Goal: Information Seeking & Learning: Learn about a topic

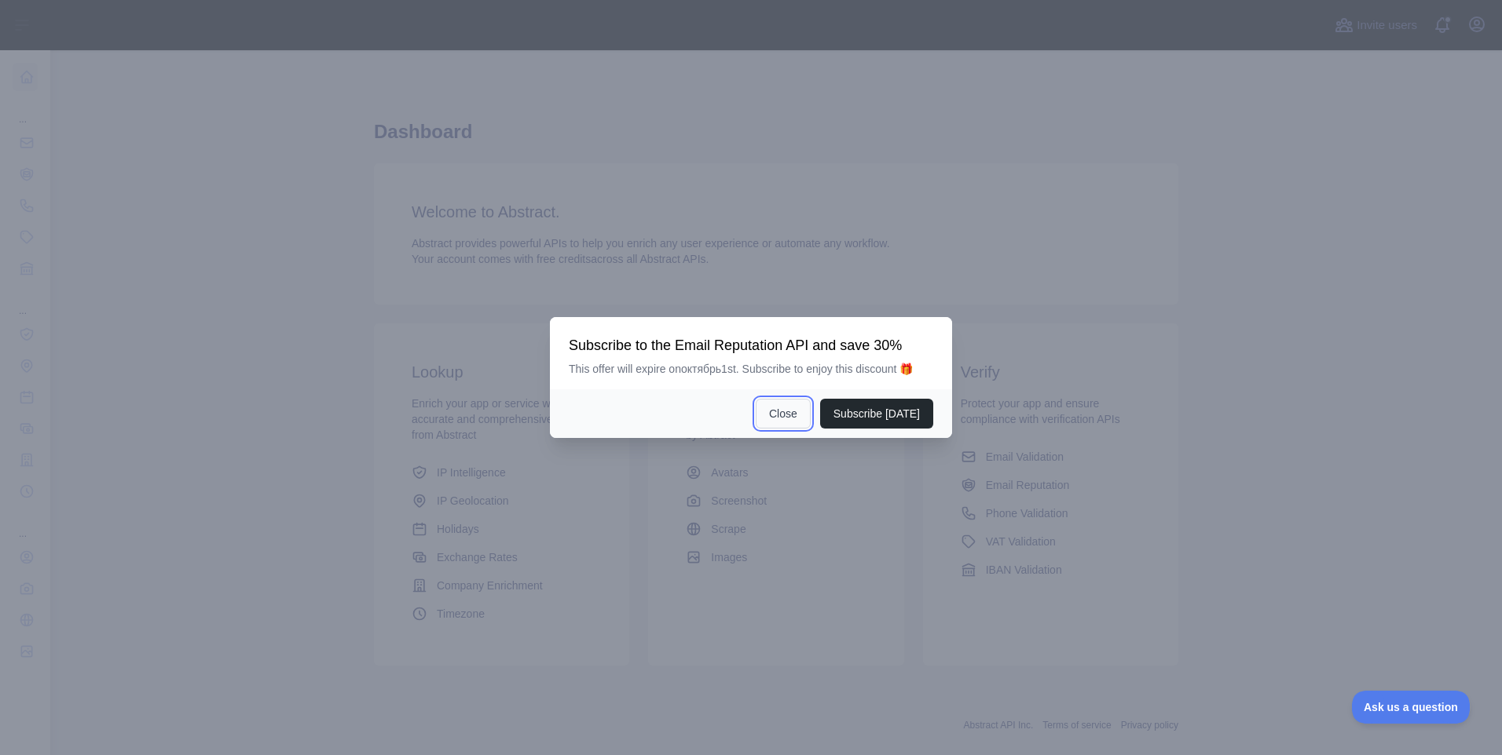
click at [782, 425] on button "Close" at bounding box center [782, 414] width 55 height 30
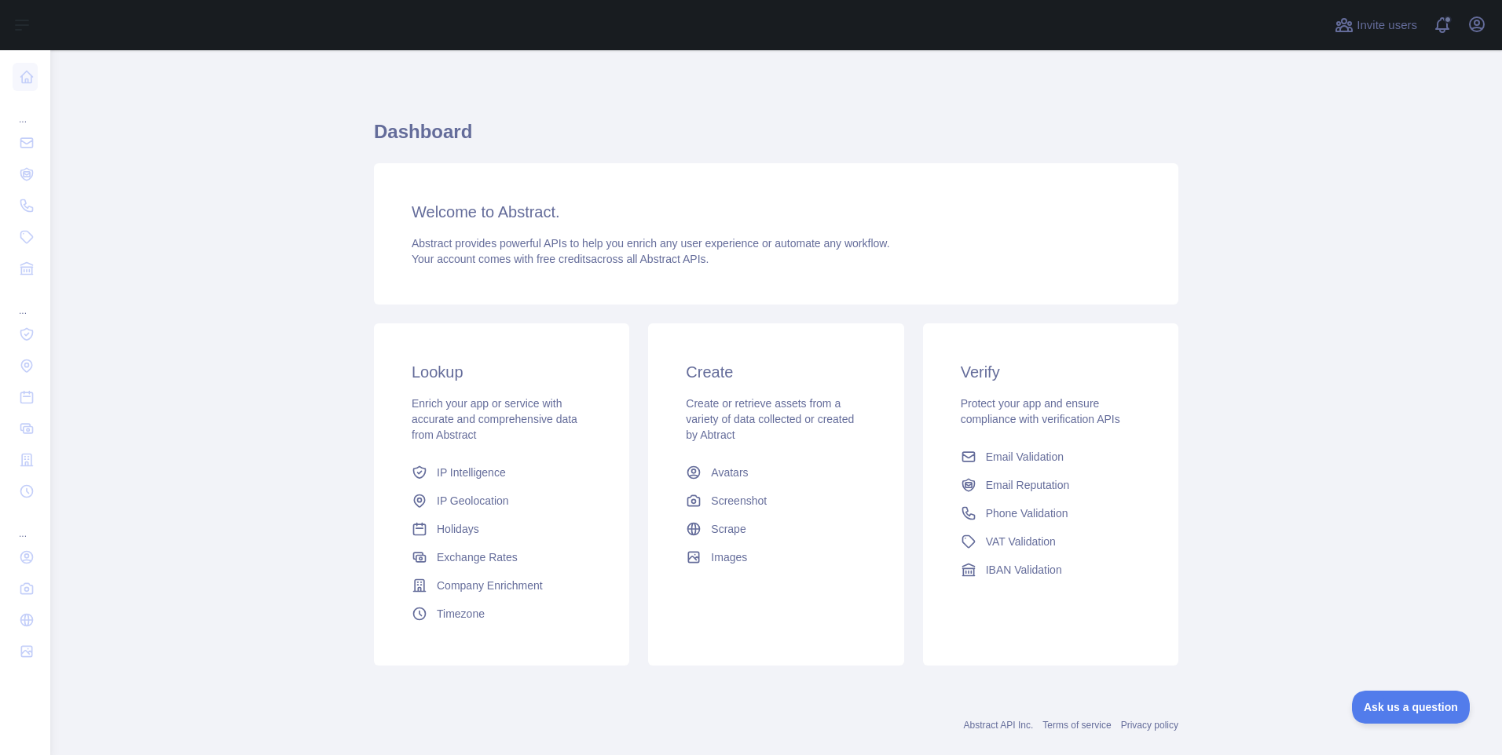
click at [261, 334] on main "Dashboard Welcome to Abstract. Abstract provides powerful APIs to help you enri…" at bounding box center [775, 402] width 1451 height 705
click at [484, 238] on span "Abstract provides powerful APIs to help you enrich any user experience or autom…" at bounding box center [651, 243] width 478 height 13
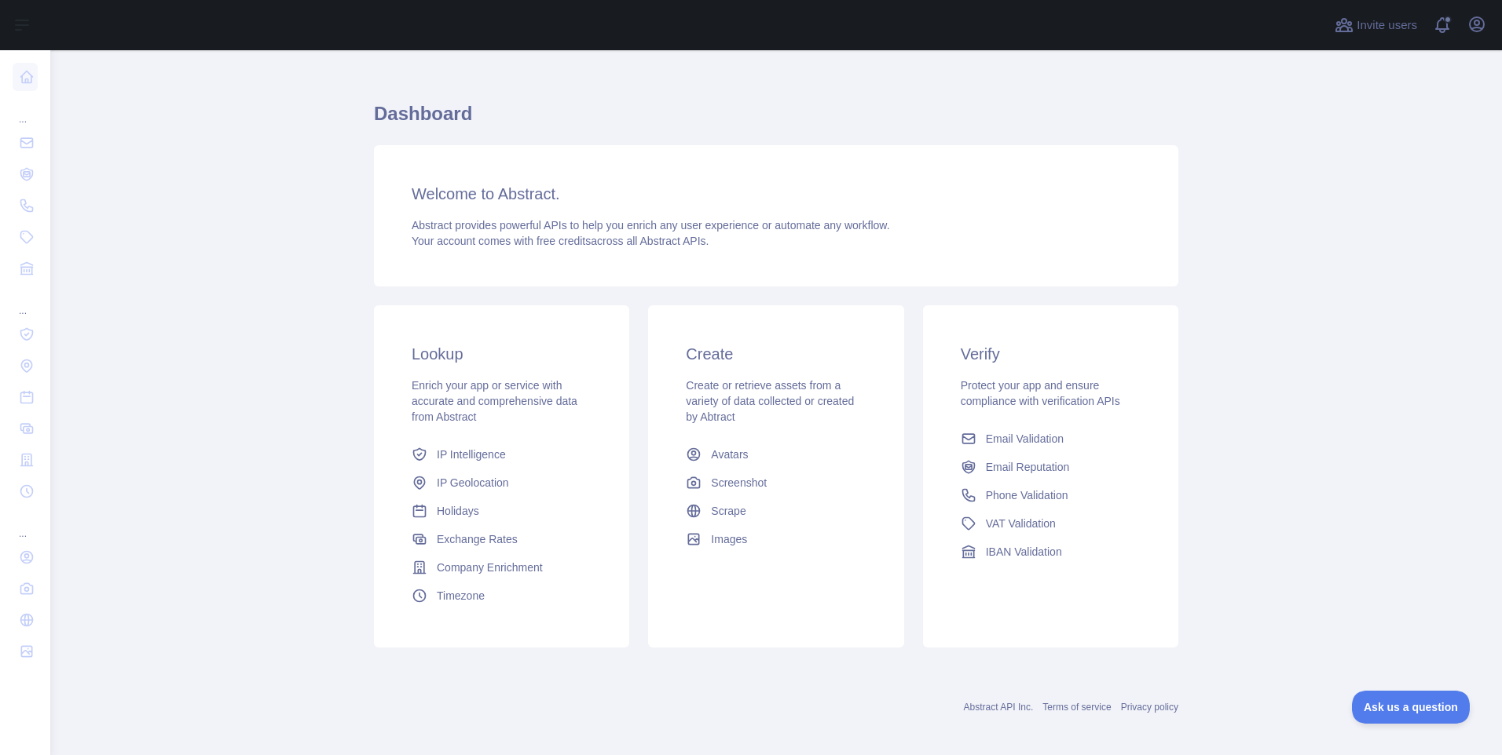
scroll to position [27, 0]
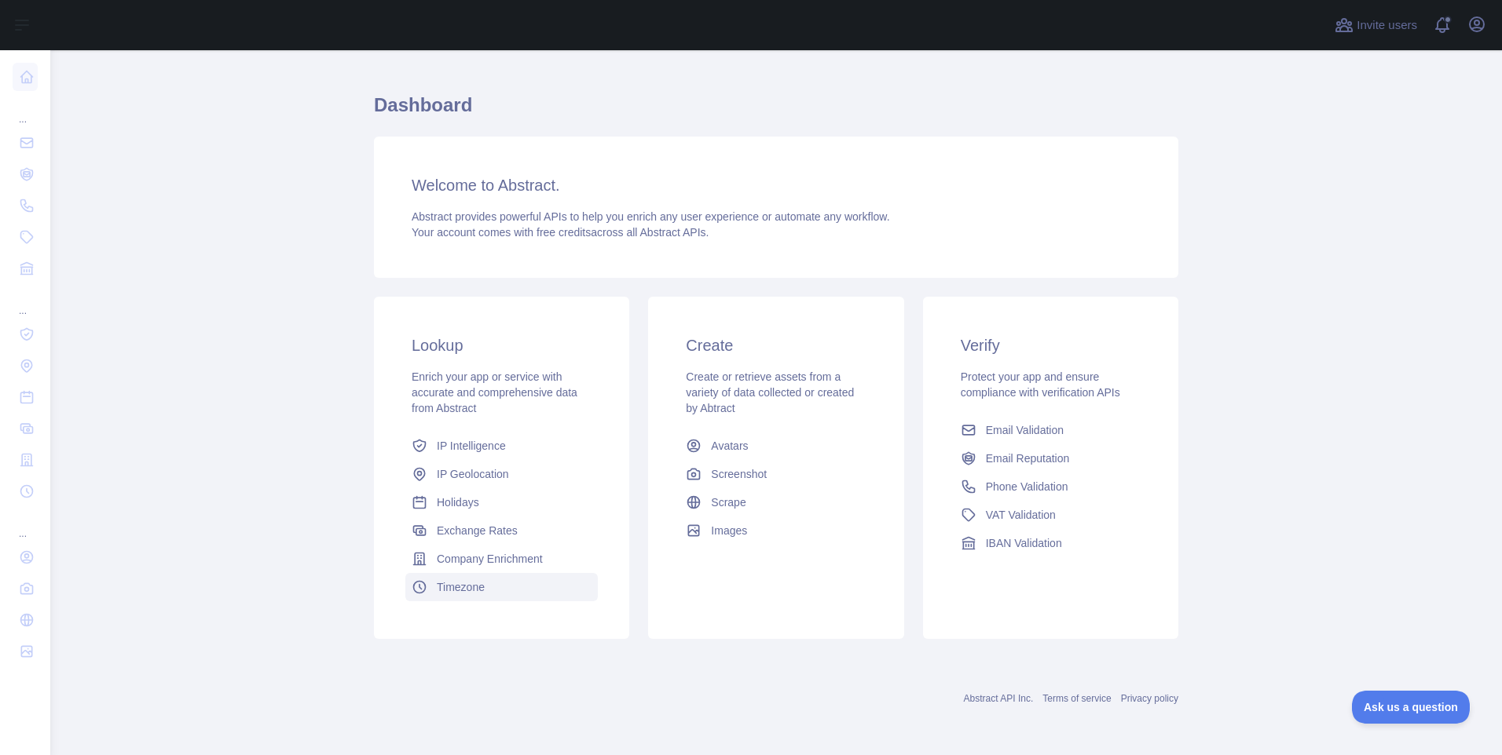
click at [452, 595] on span "Timezone" at bounding box center [461, 588] width 48 height 16
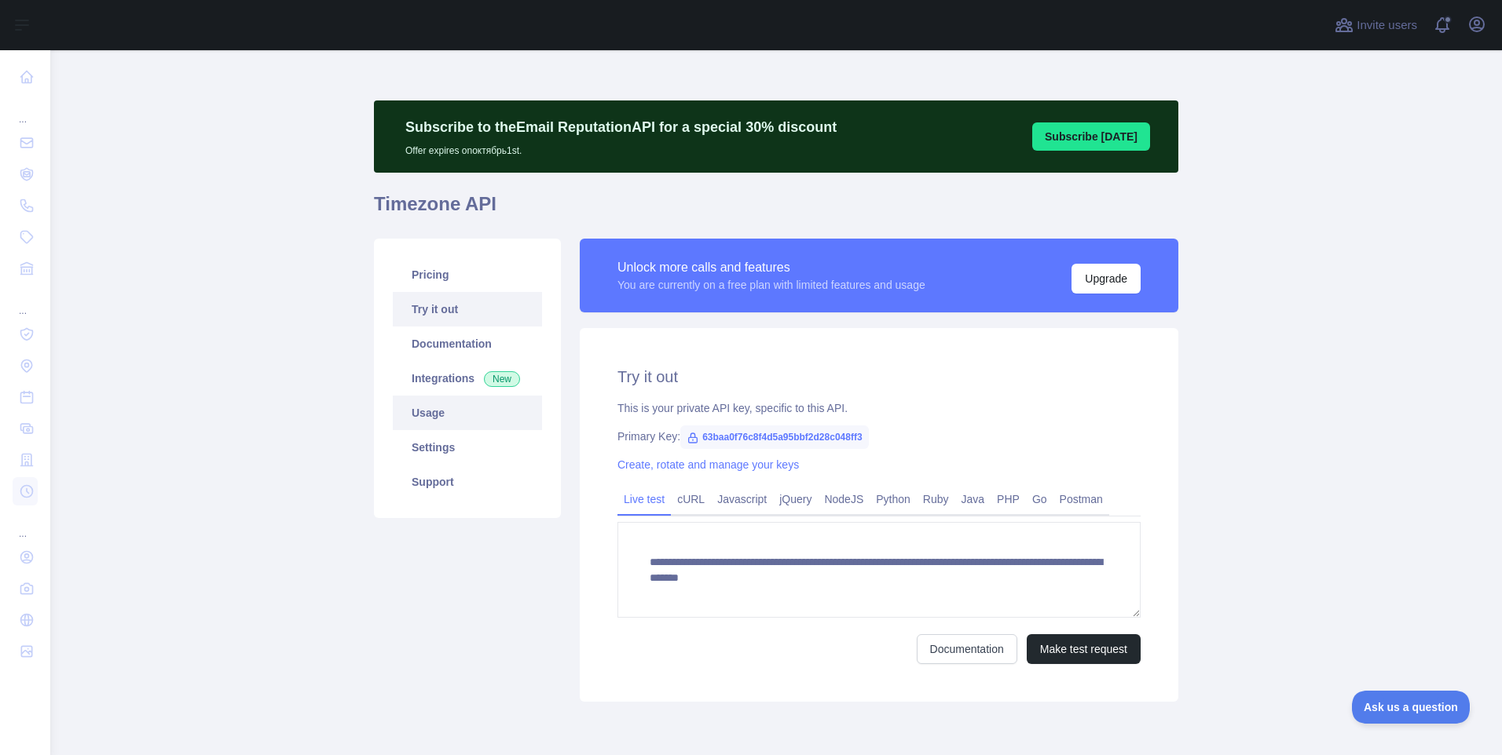
click at [437, 422] on link "Usage" at bounding box center [467, 413] width 149 height 35
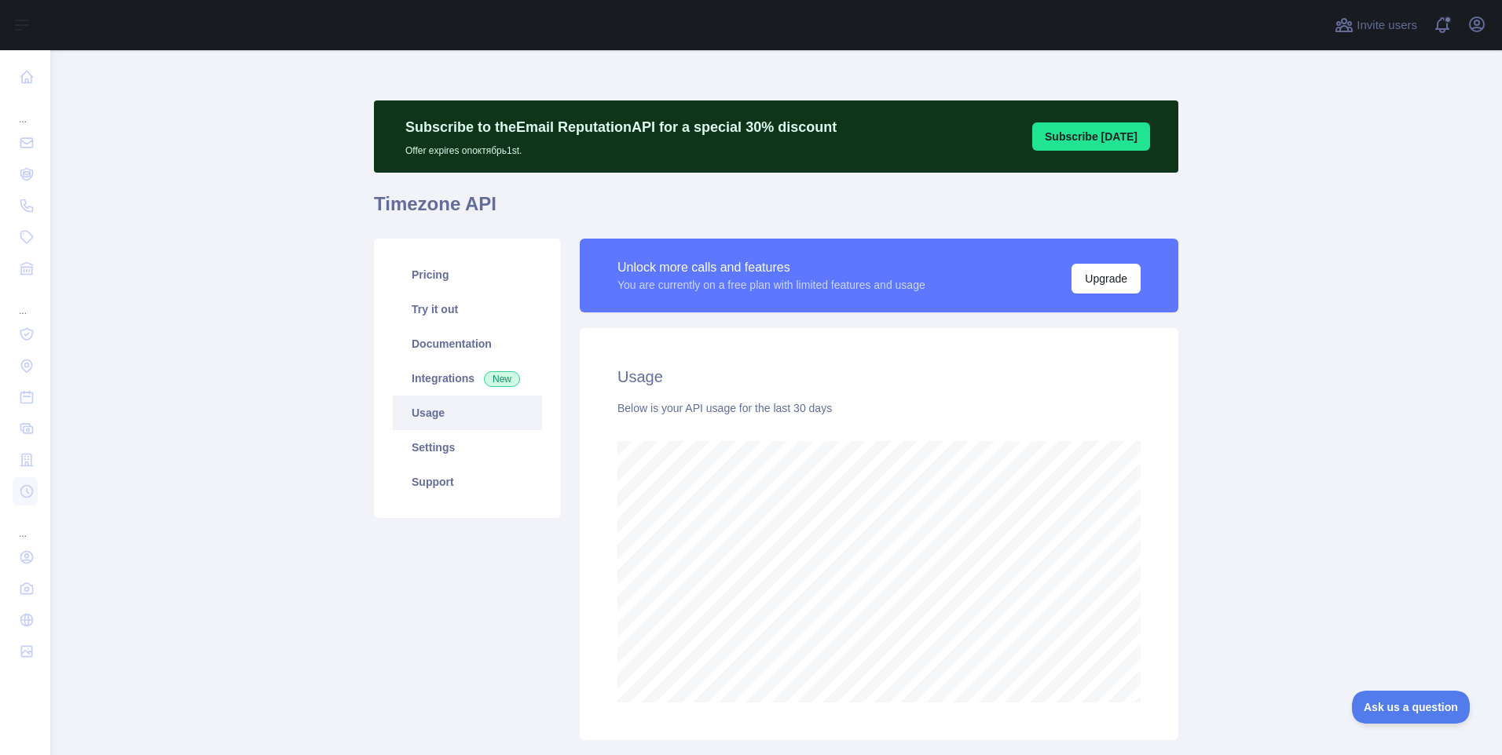
scroll to position [705, 1440]
click at [437, 460] on link "Settings" at bounding box center [467, 447] width 149 height 35
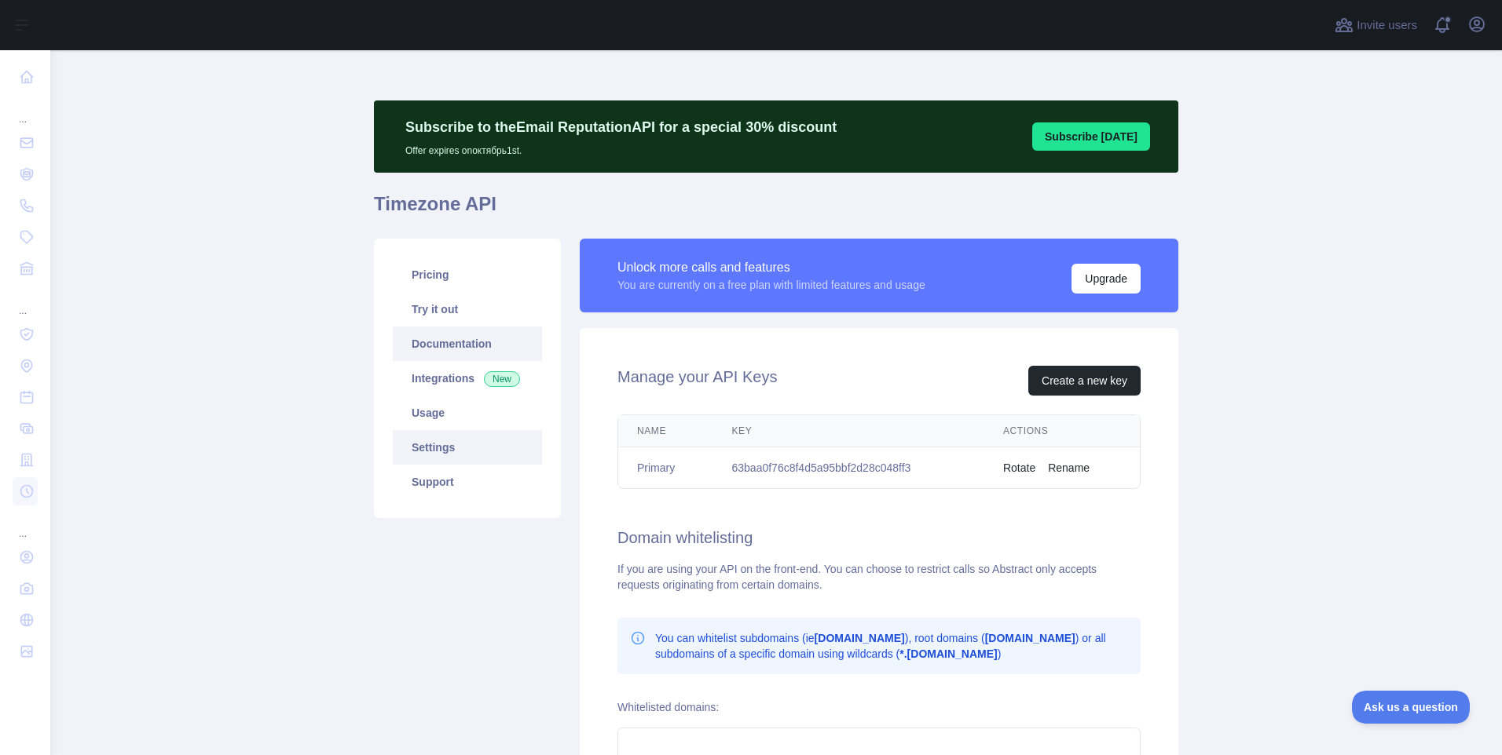
click at [418, 344] on link "Documentation" at bounding box center [467, 344] width 149 height 35
click at [431, 313] on link "Try it out" at bounding box center [467, 309] width 149 height 35
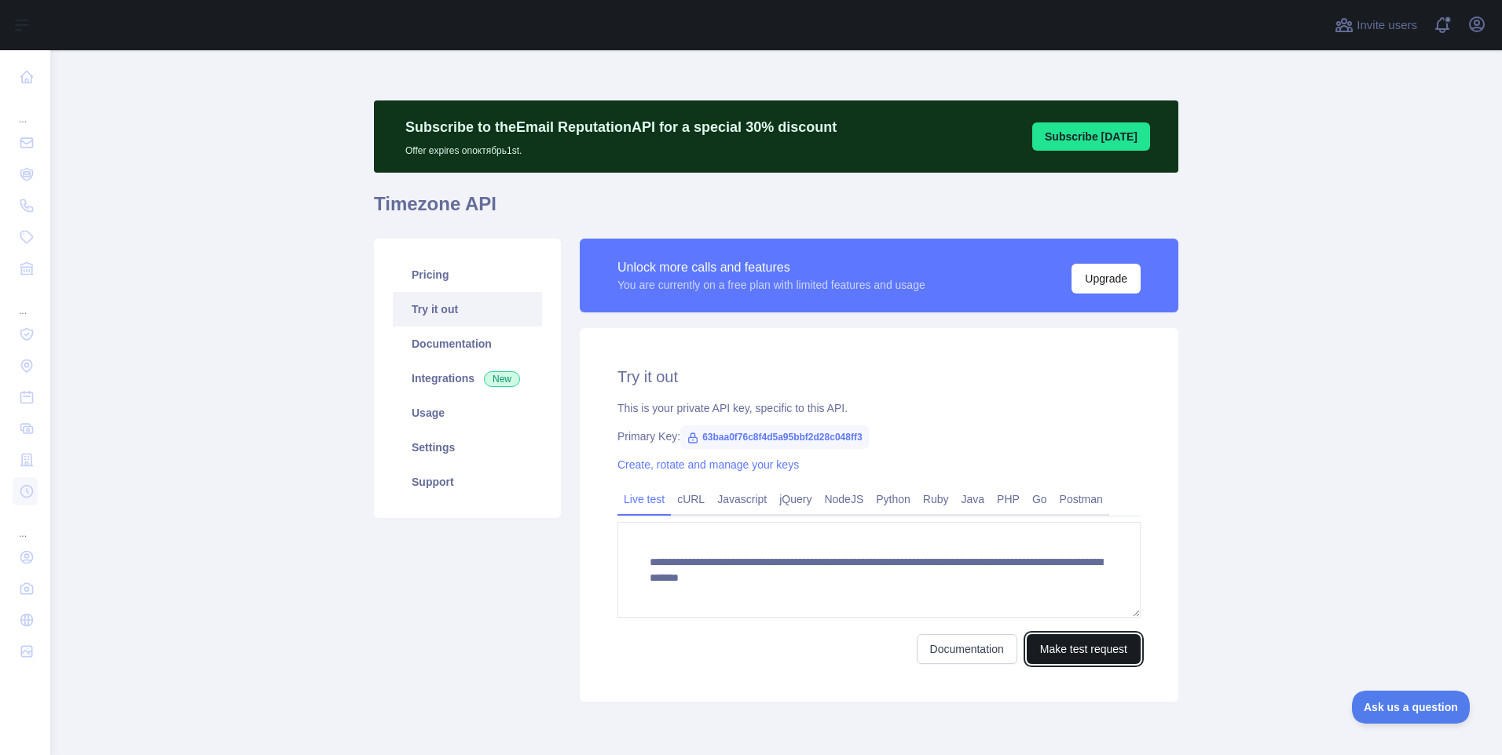
click at [1036, 653] on button "Make test request" at bounding box center [1083, 650] width 114 height 30
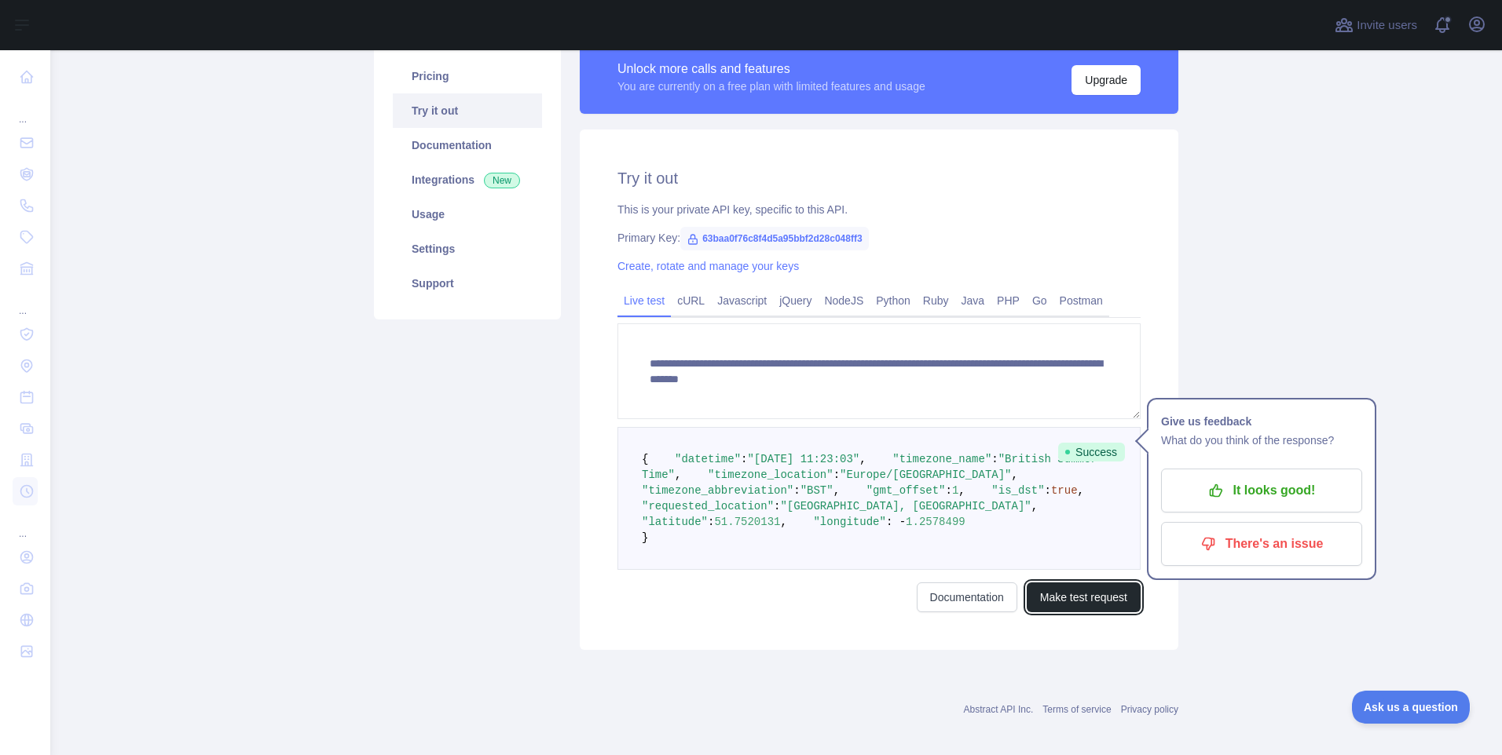
scroll to position [236, 0]
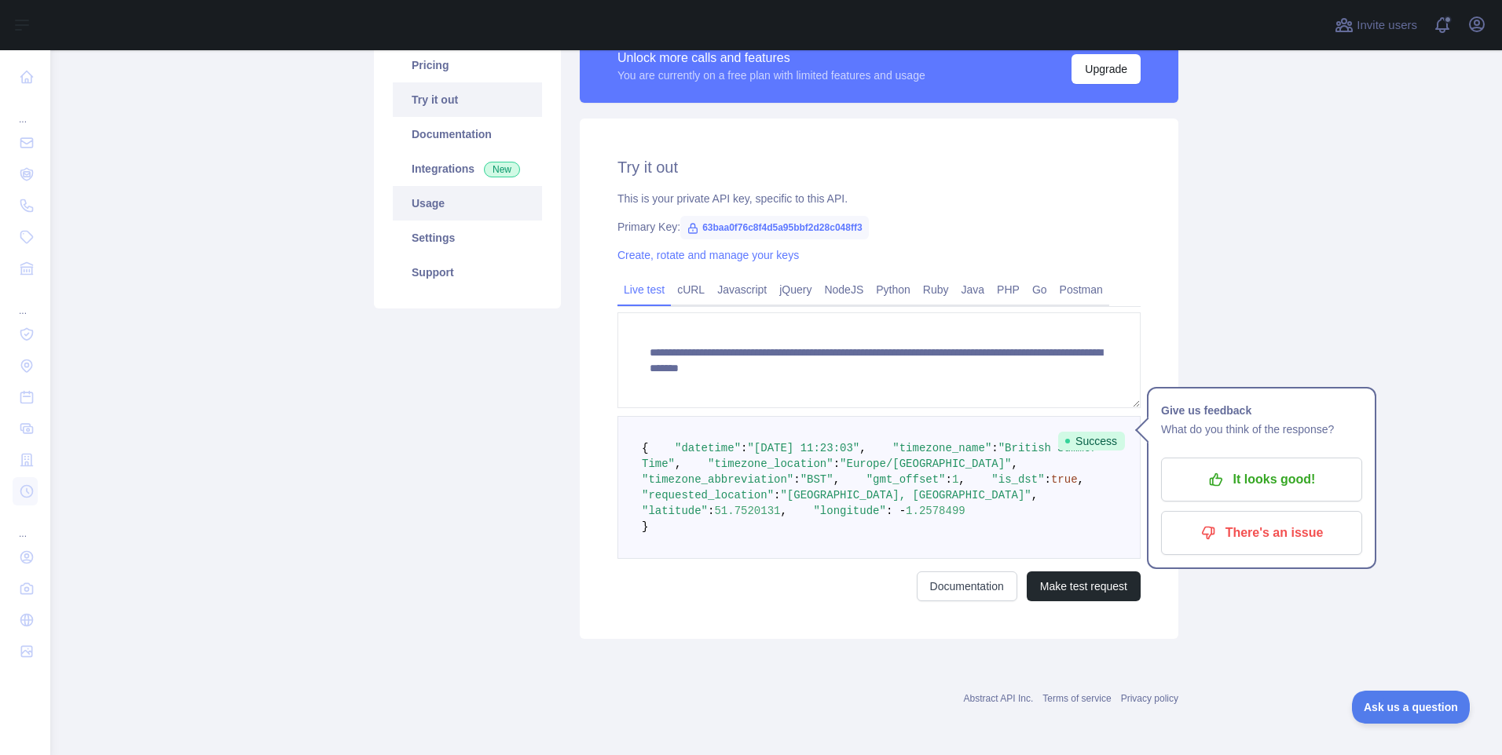
click at [431, 186] on link "Usage" at bounding box center [467, 203] width 149 height 35
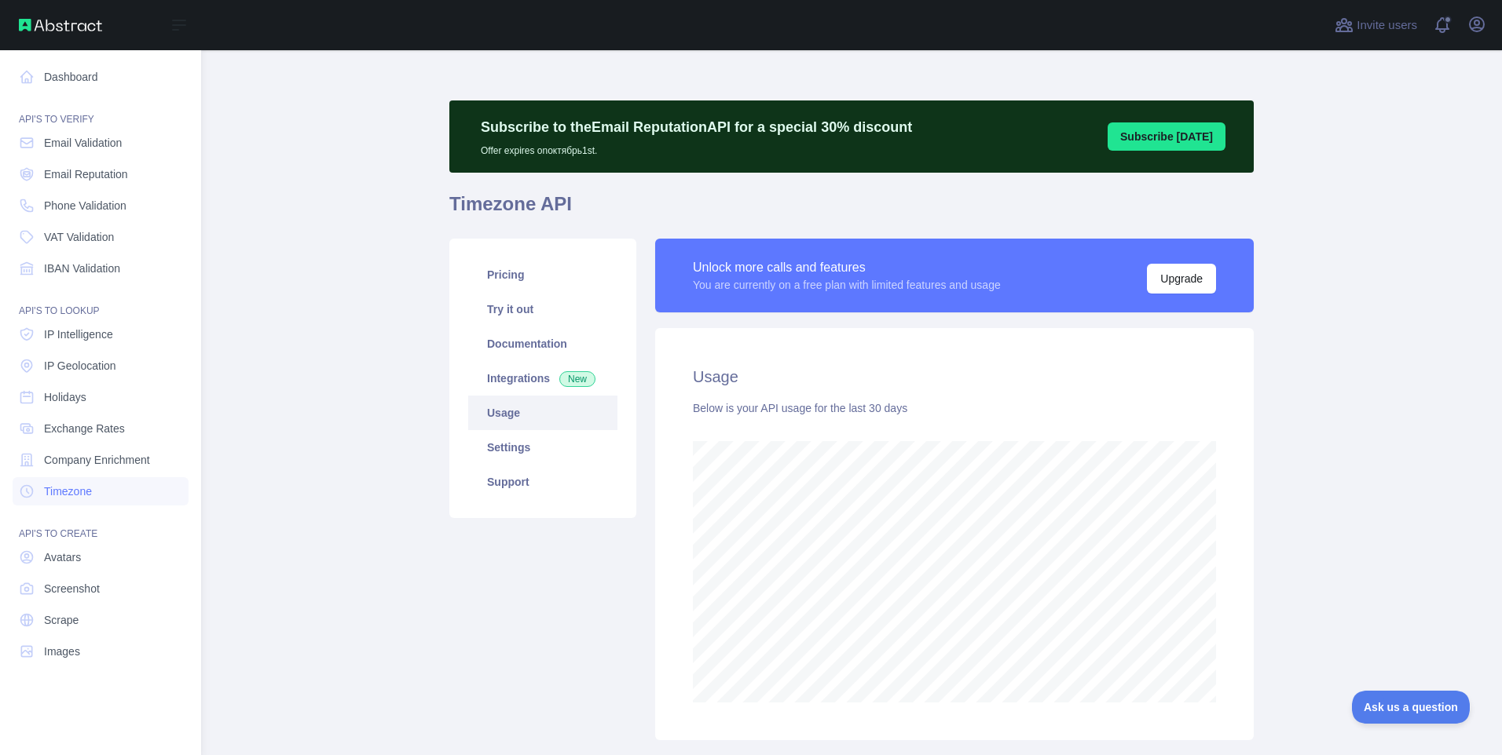
scroll to position [784633, 784050]
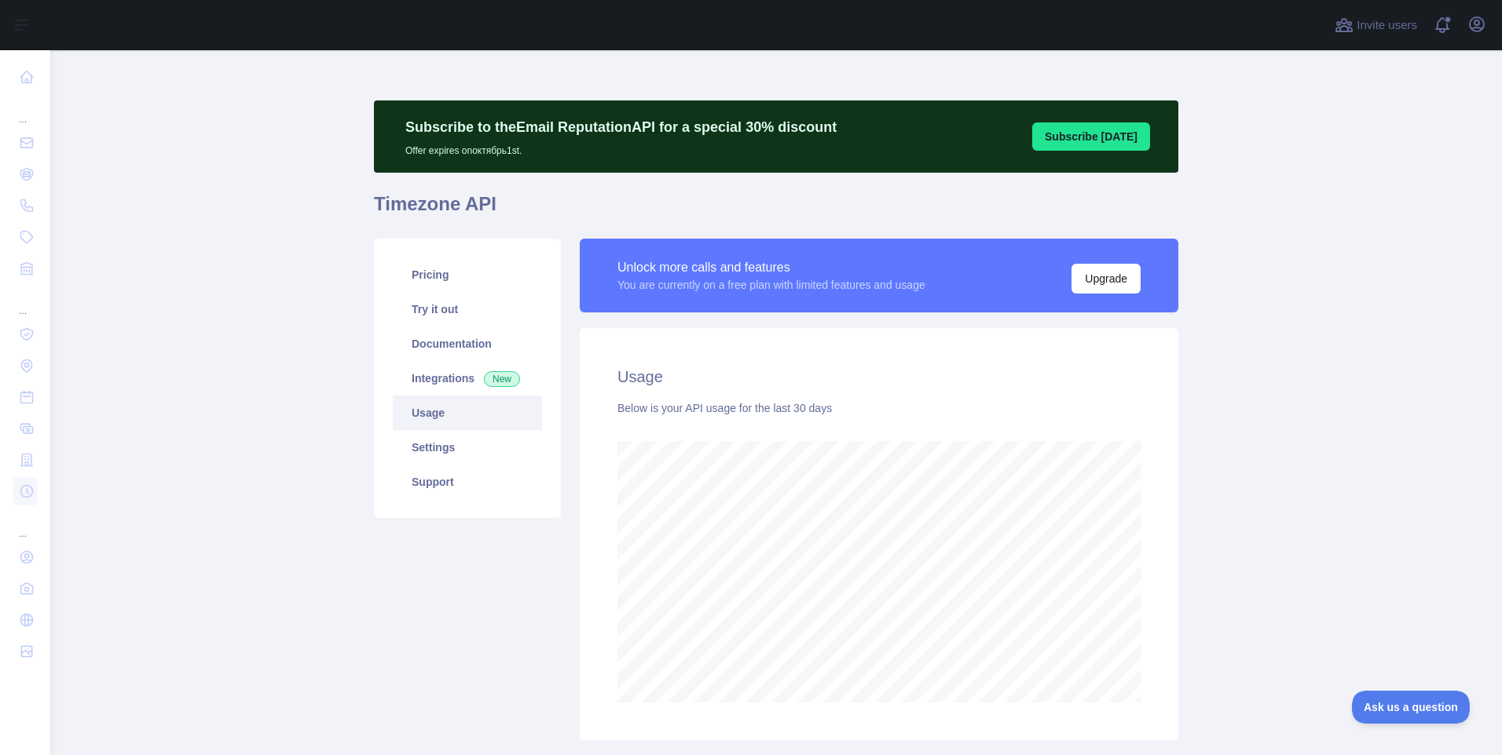
click at [1195, 617] on main "Subscribe to the Email Reputation API for a special 30 % discount Offer expires…" at bounding box center [775, 402] width 1451 height 705
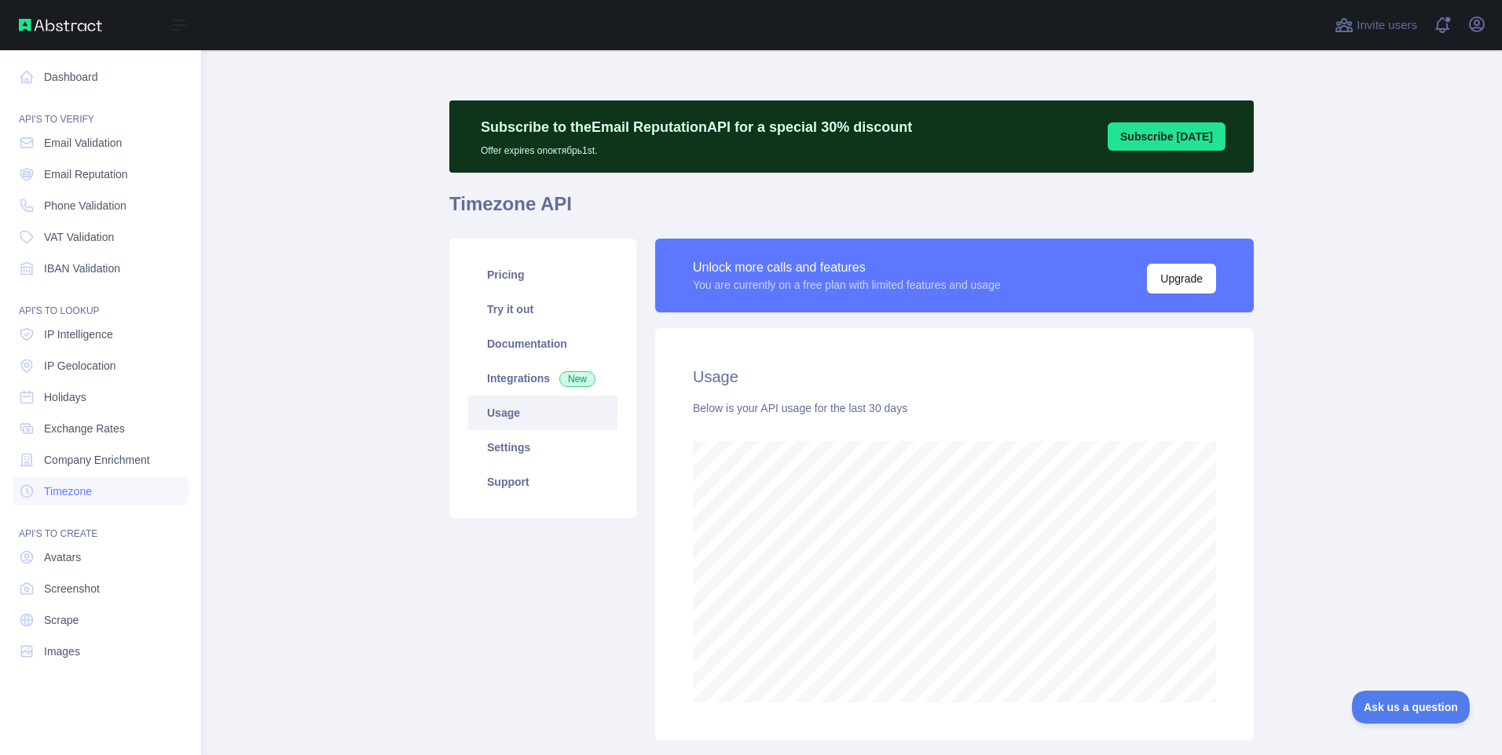
scroll to position [784633, 784050]
click at [49, 75] on link "Dashboard" at bounding box center [101, 77] width 176 height 28
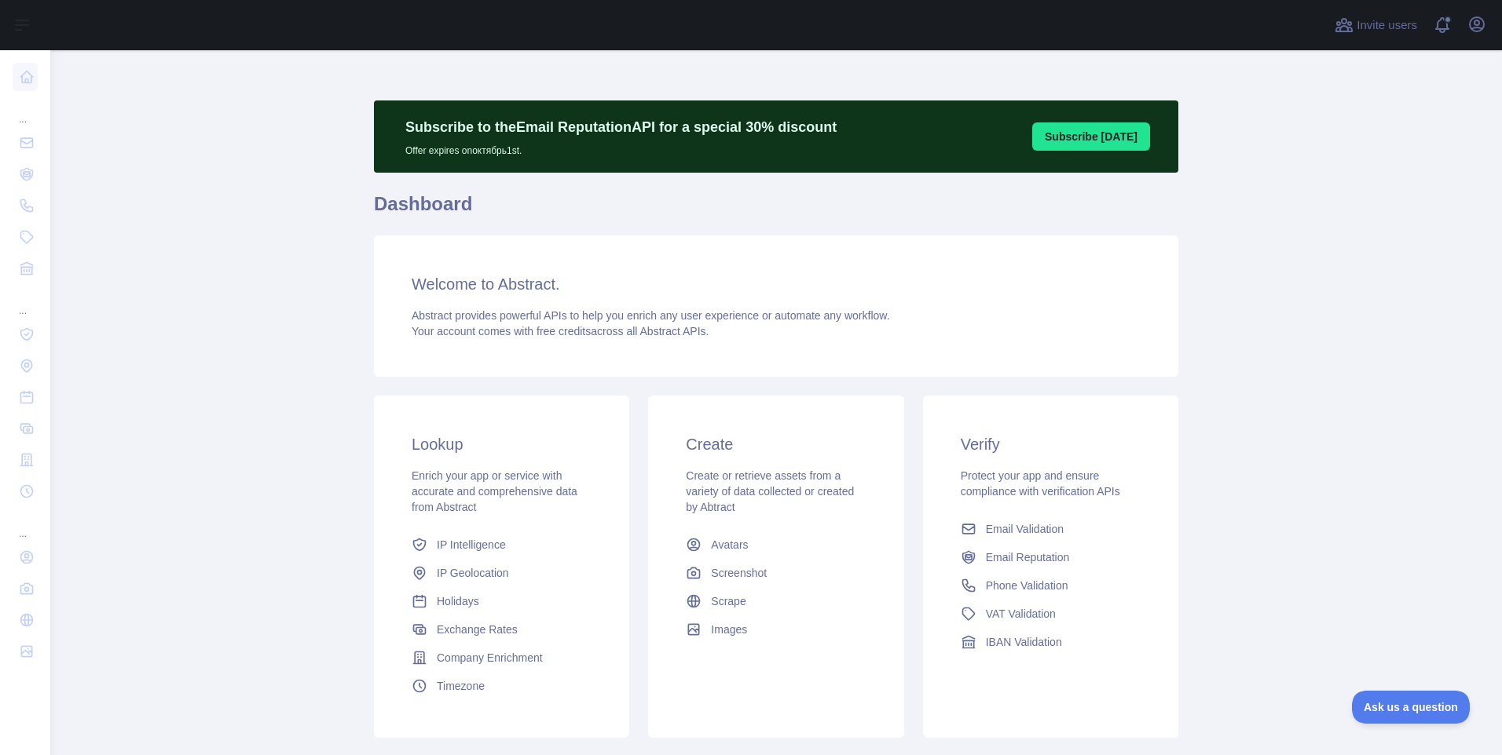
click at [522, 322] on span "Abstract provides powerful APIs to help you enrich any user experience or autom…" at bounding box center [651, 315] width 478 height 13
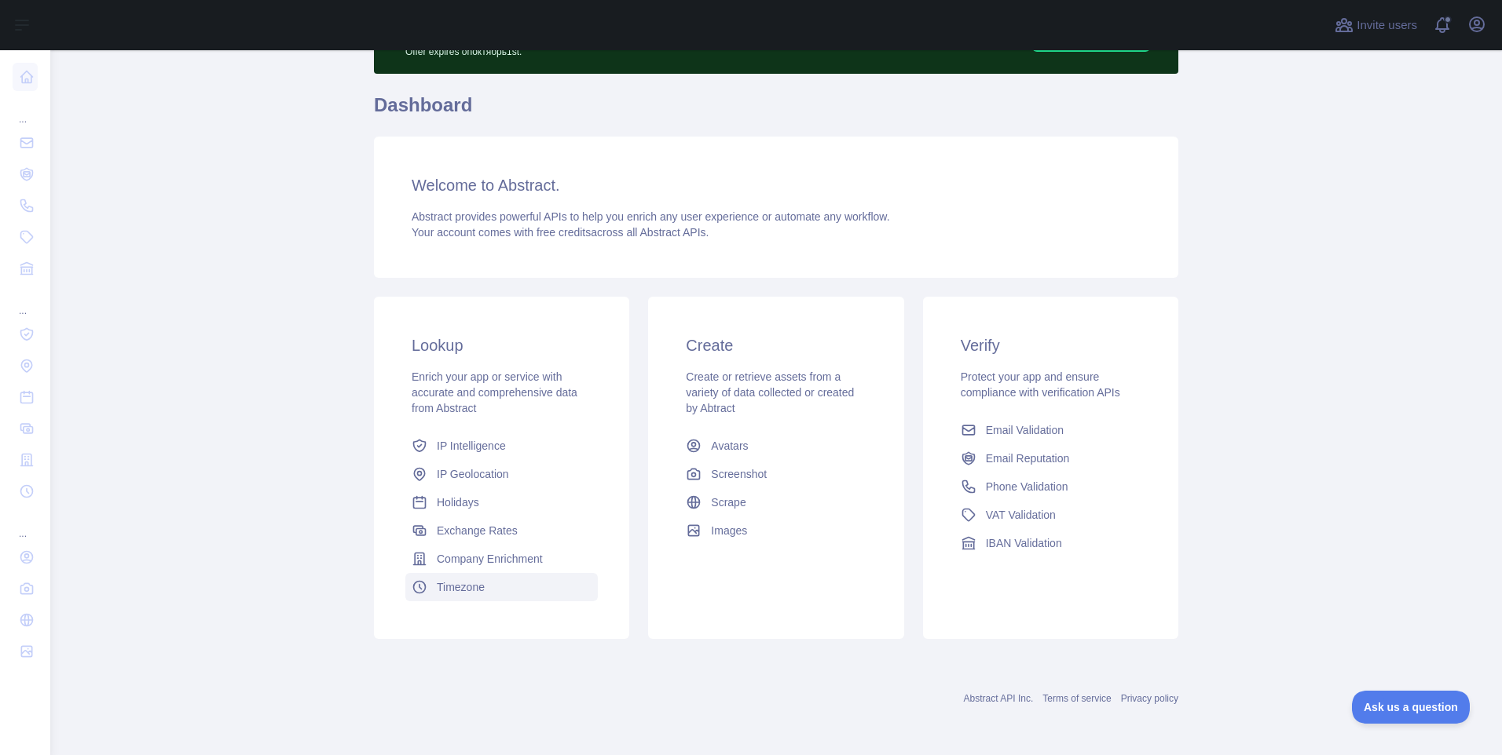
click at [455, 589] on span "Timezone" at bounding box center [461, 588] width 48 height 16
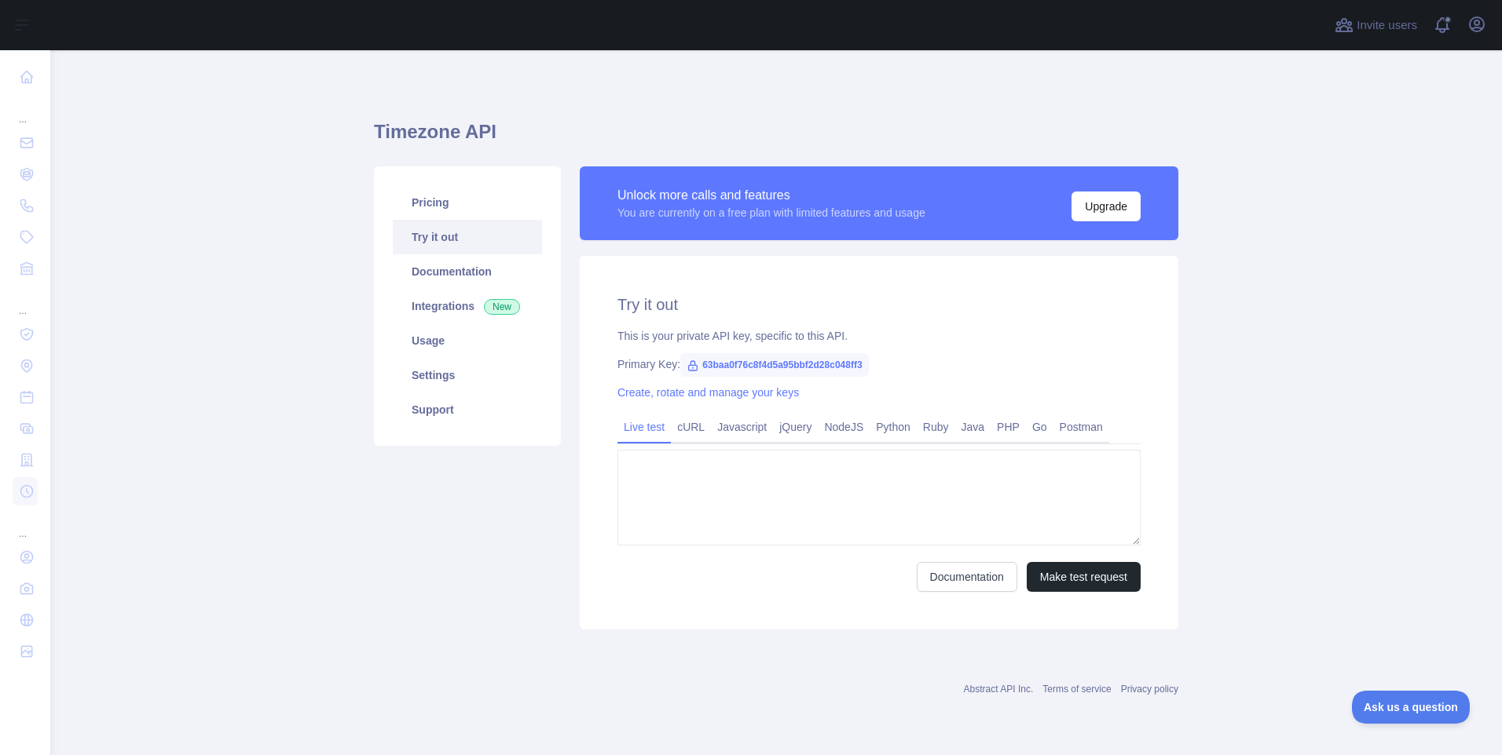
type textarea "**********"
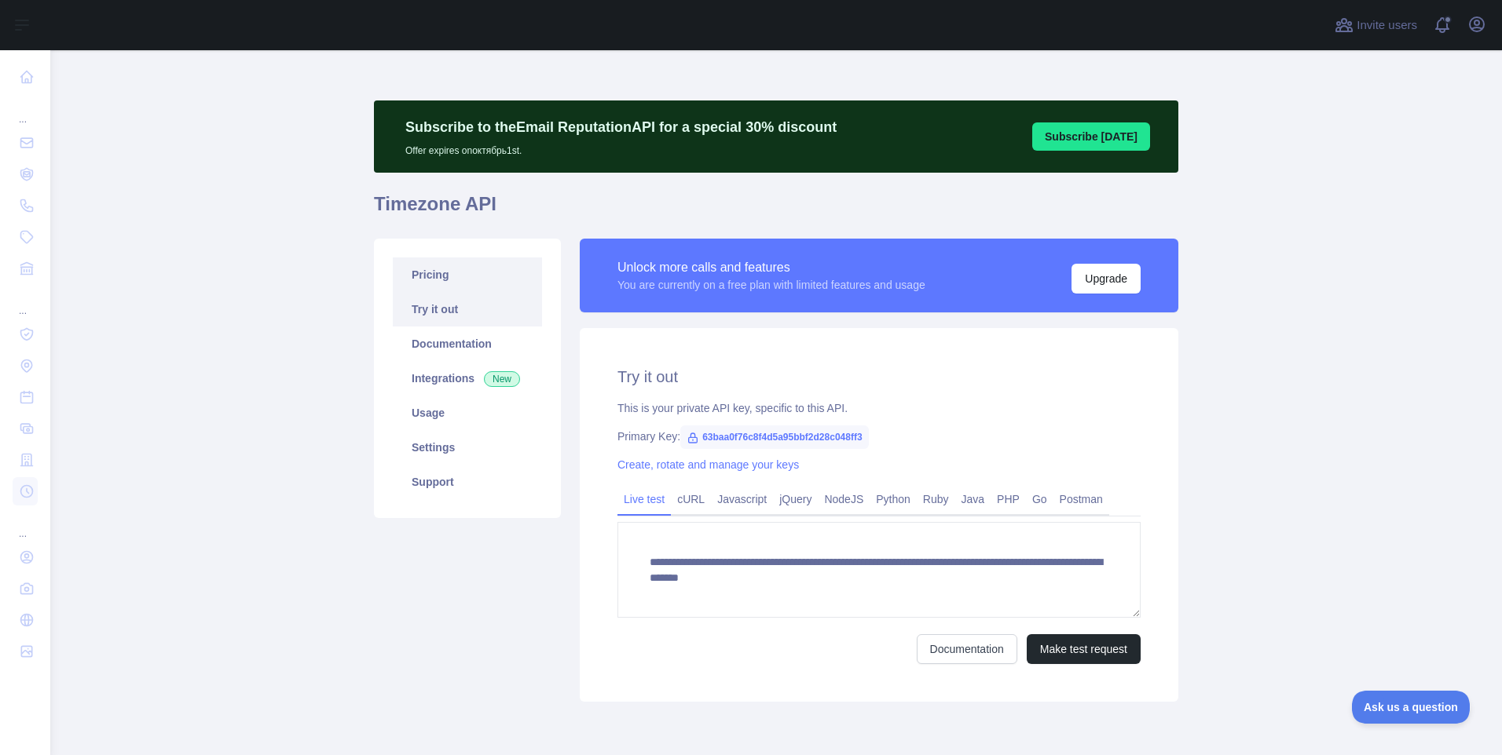
click at [420, 270] on link "Pricing" at bounding box center [467, 275] width 149 height 35
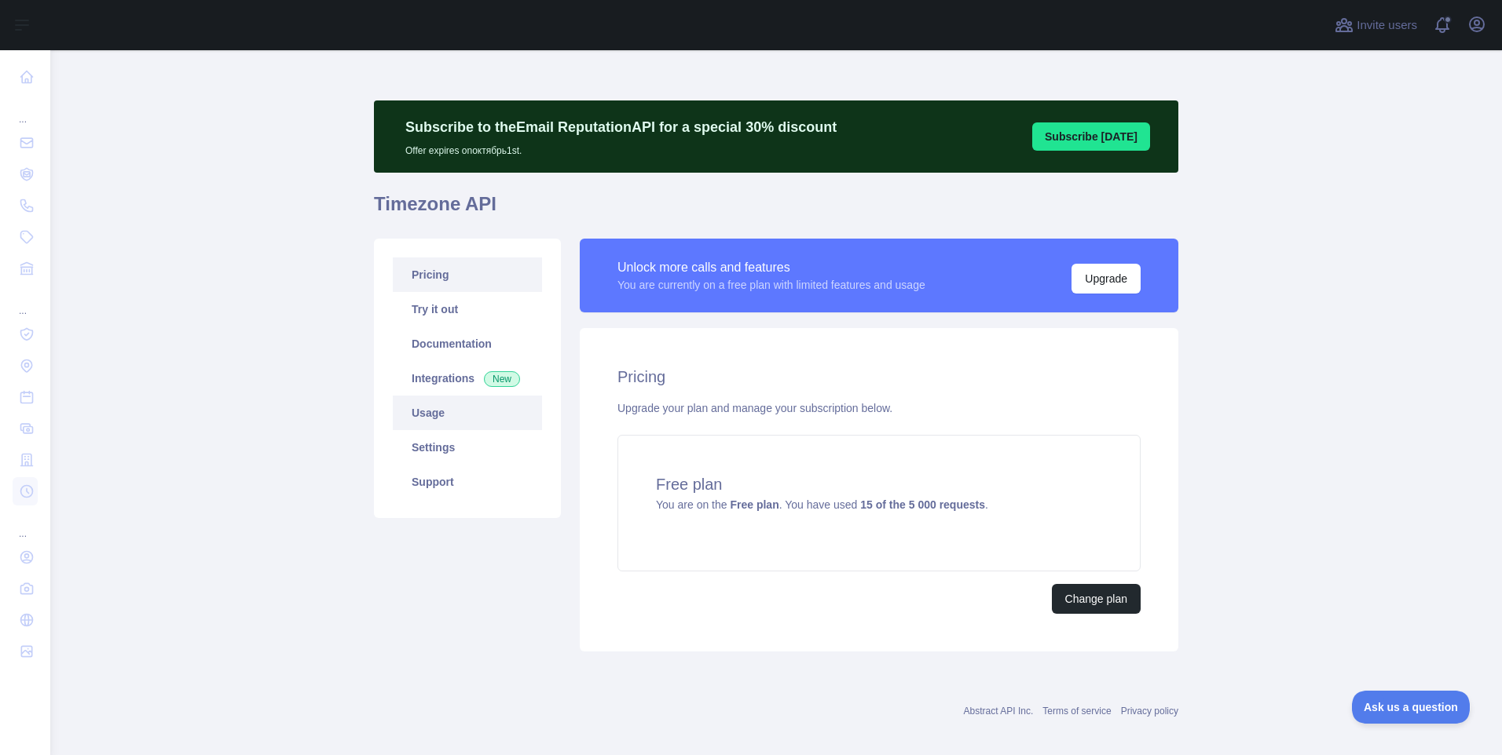
click at [419, 415] on link "Usage" at bounding box center [467, 413] width 149 height 35
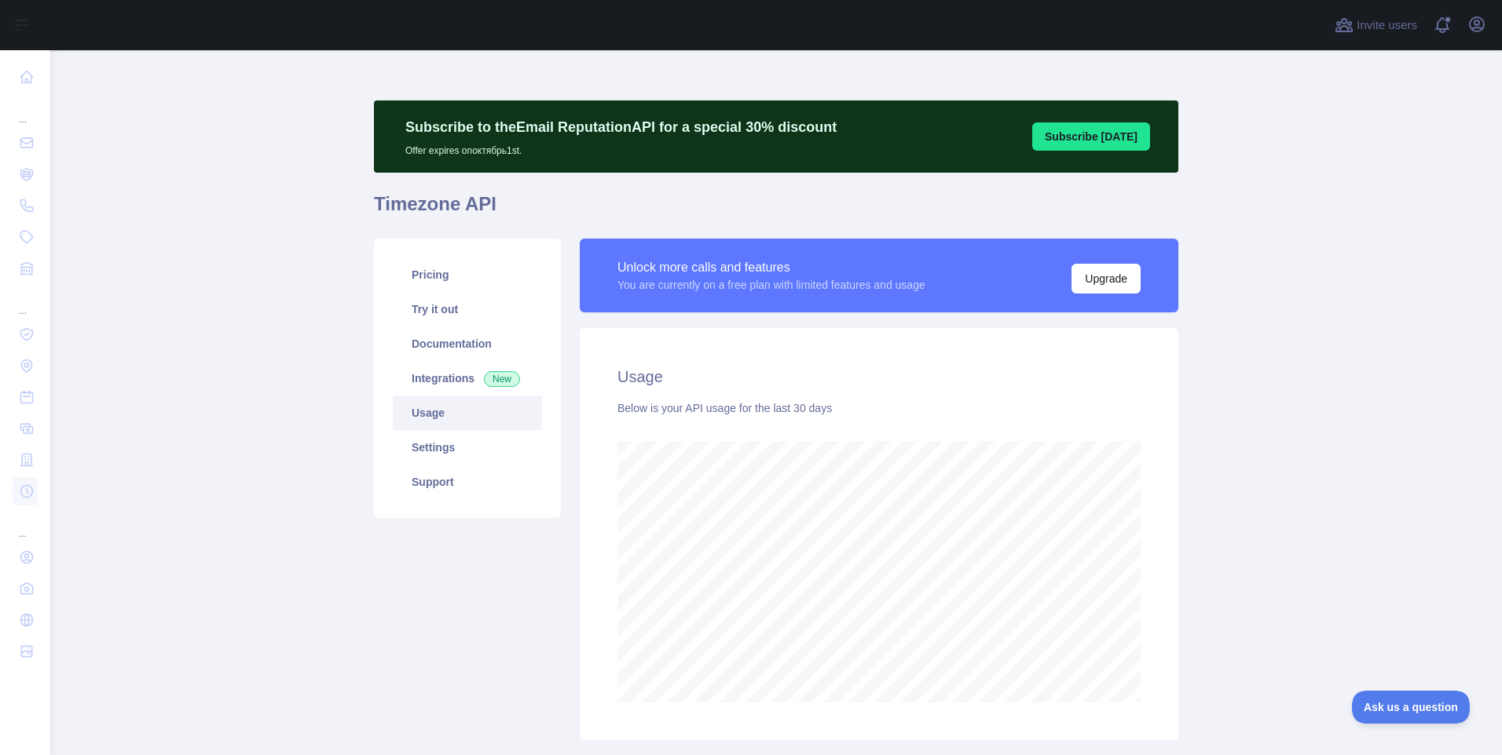
scroll to position [705, 1440]
click at [425, 280] on link "Pricing" at bounding box center [467, 275] width 149 height 35
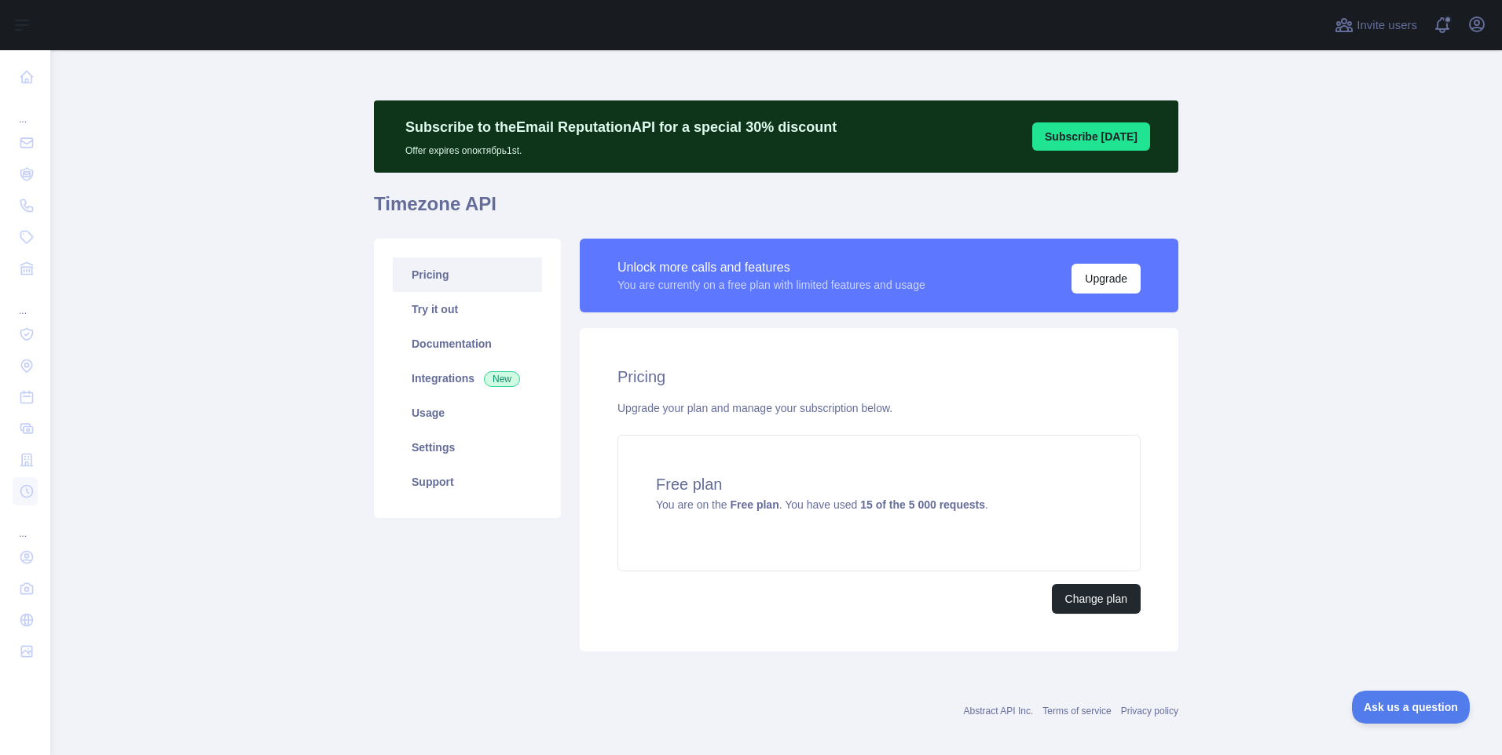
click at [1117, 647] on div "Pricing Upgrade your plan and manage your subscription below. Free plan You are…" at bounding box center [879, 490] width 598 height 324
click at [1095, 605] on button "Change plan" at bounding box center [1096, 599] width 89 height 30
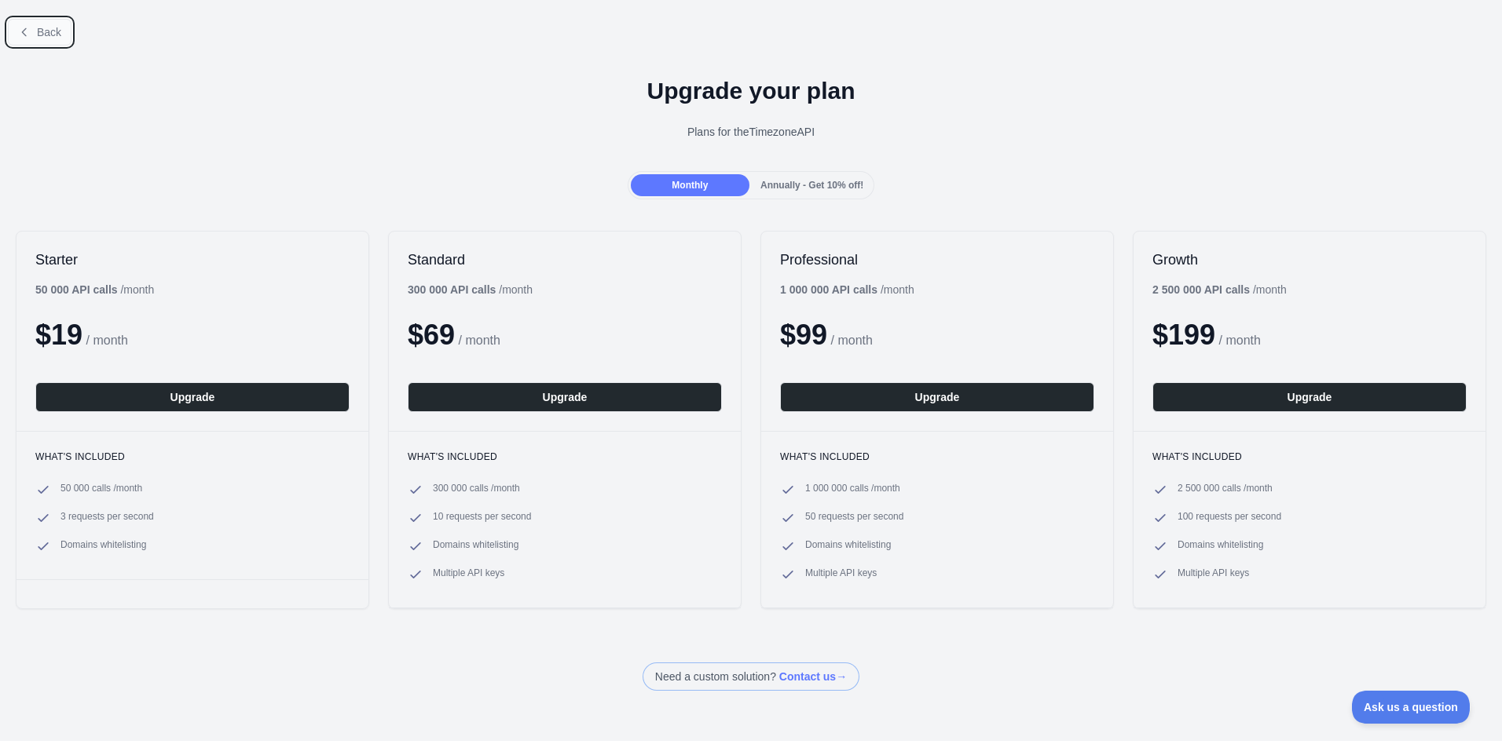
click at [57, 30] on span "Back" at bounding box center [49, 32] width 24 height 13
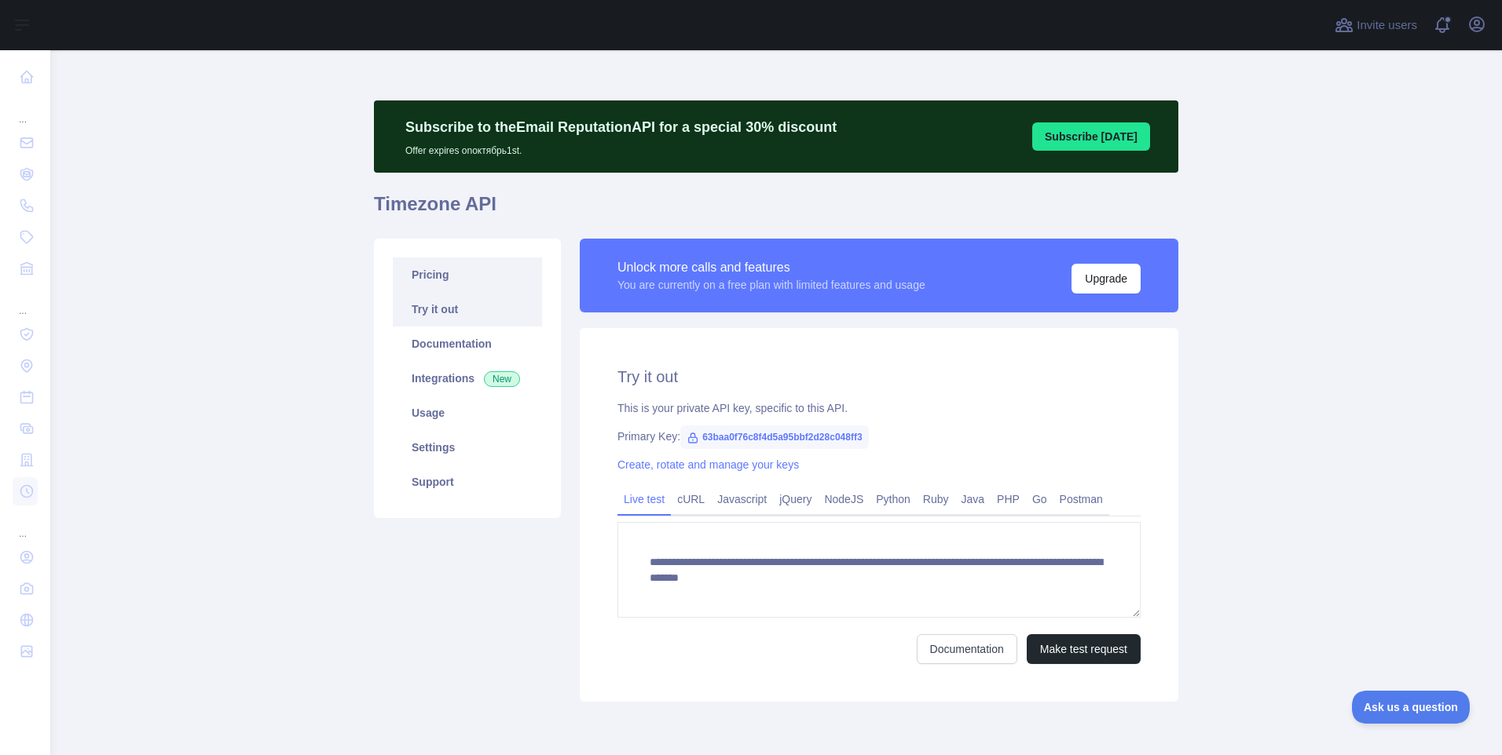
click at [431, 283] on link "Pricing" at bounding box center [467, 275] width 149 height 35
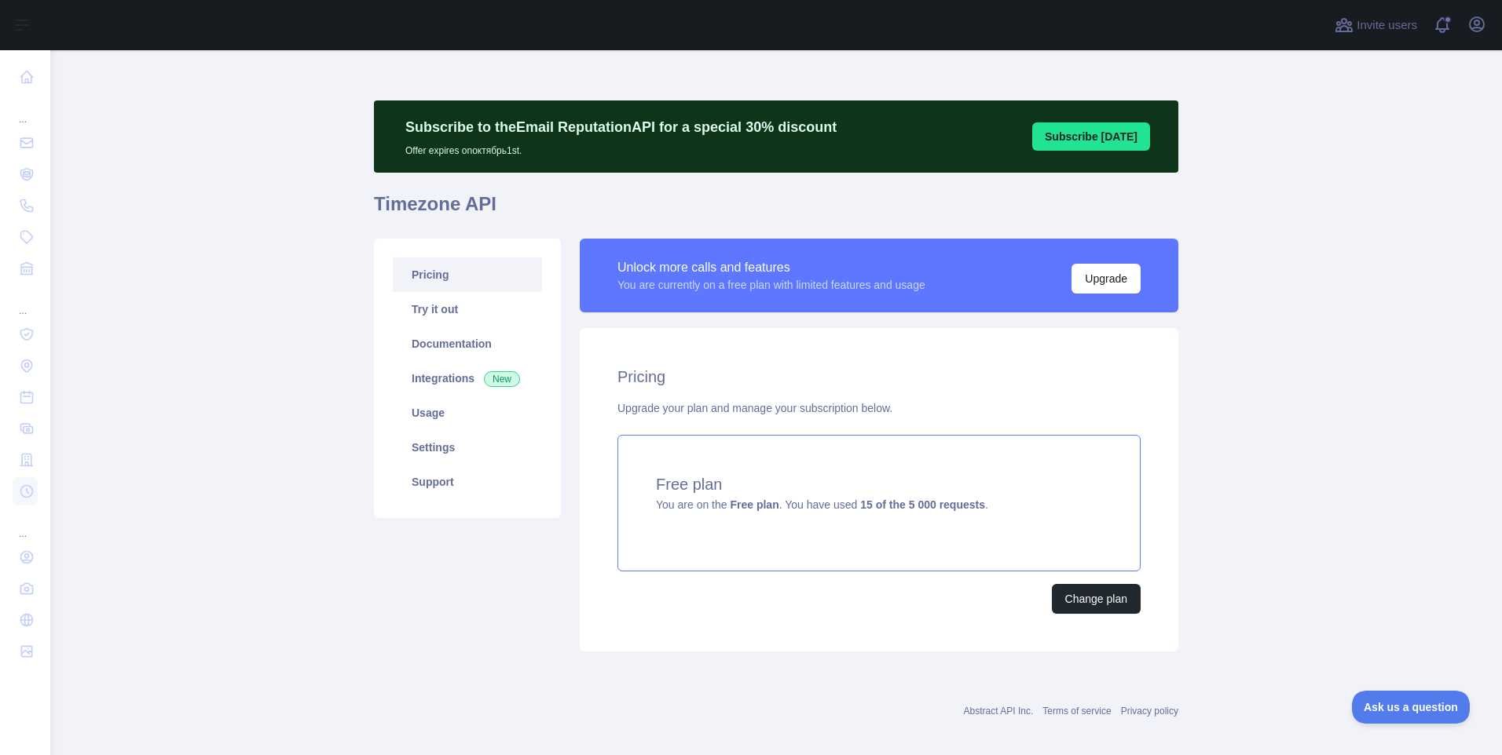
click at [767, 510] on strong "Free plan" at bounding box center [754, 505] width 49 height 13
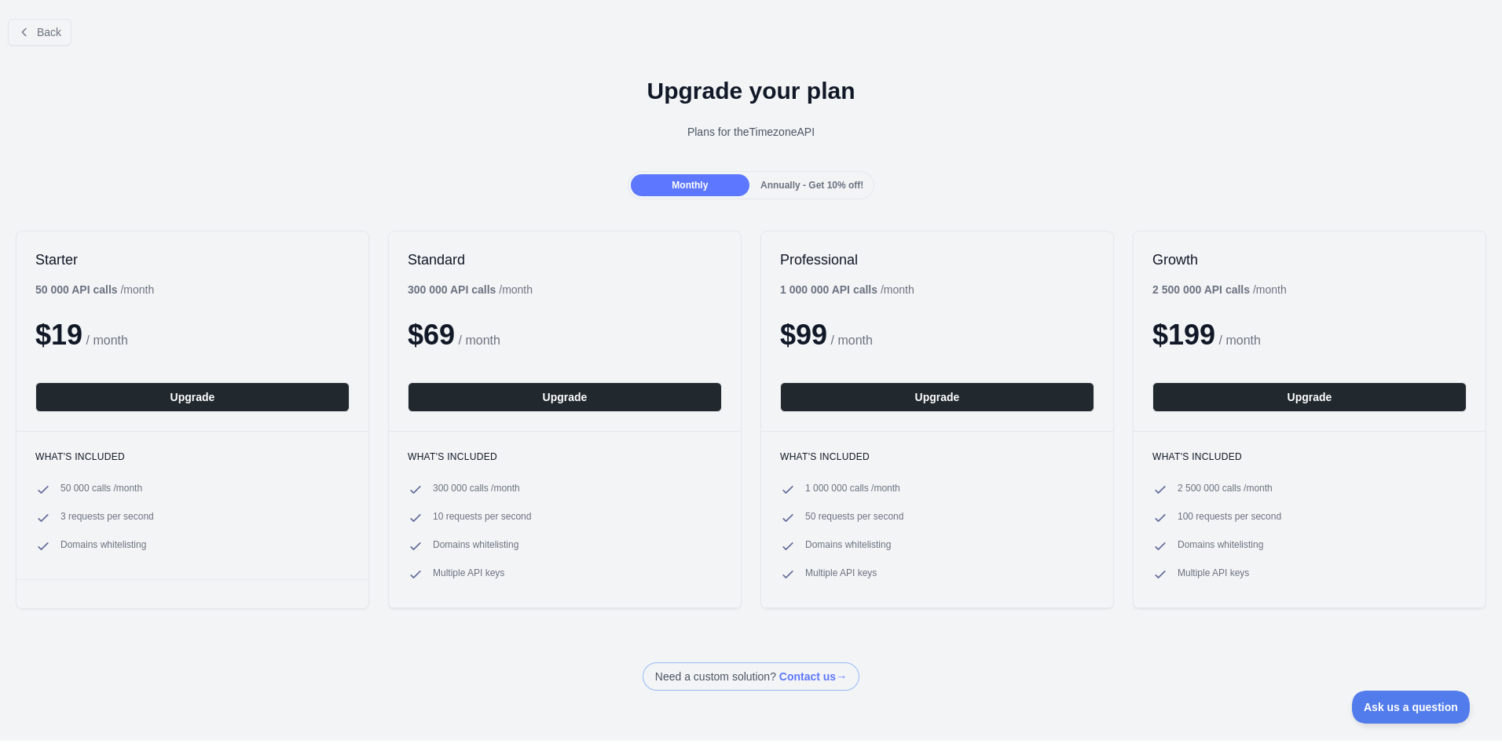
click at [785, 181] on span "Annually - Get 10% off!" at bounding box center [811, 185] width 103 height 11
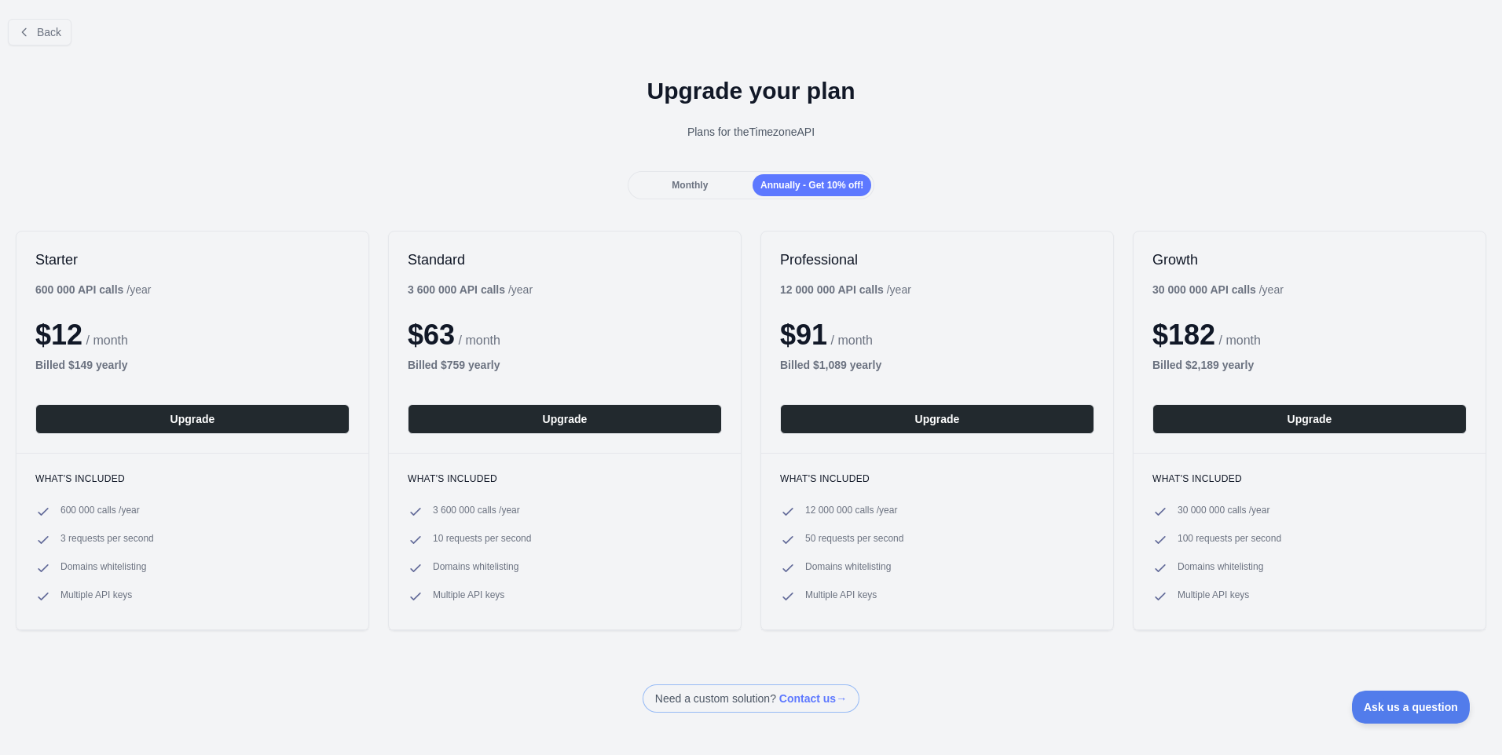
click at [704, 180] on span "Monthly" at bounding box center [689, 185] width 36 height 11
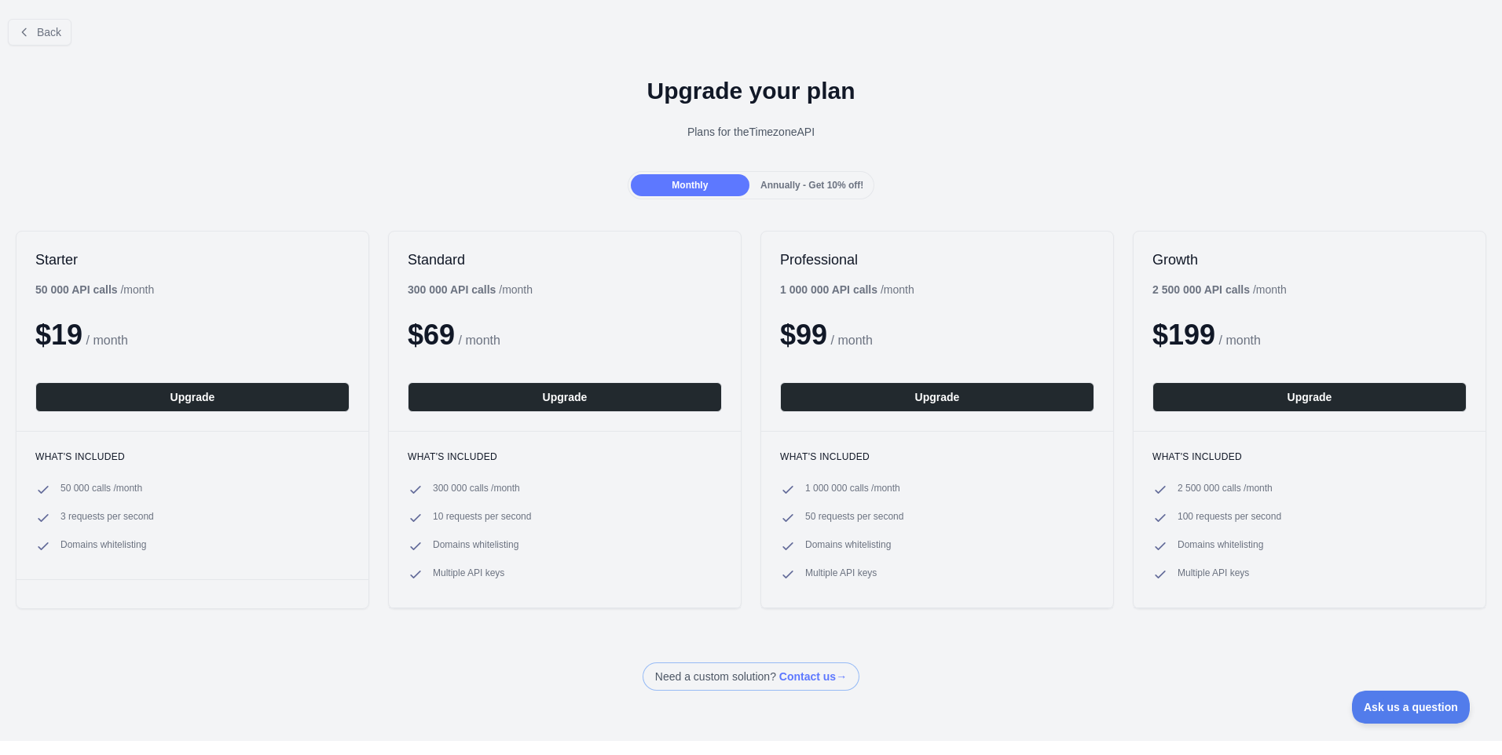
click at [788, 183] on span "Annually - Get 10% off!" at bounding box center [811, 185] width 103 height 11
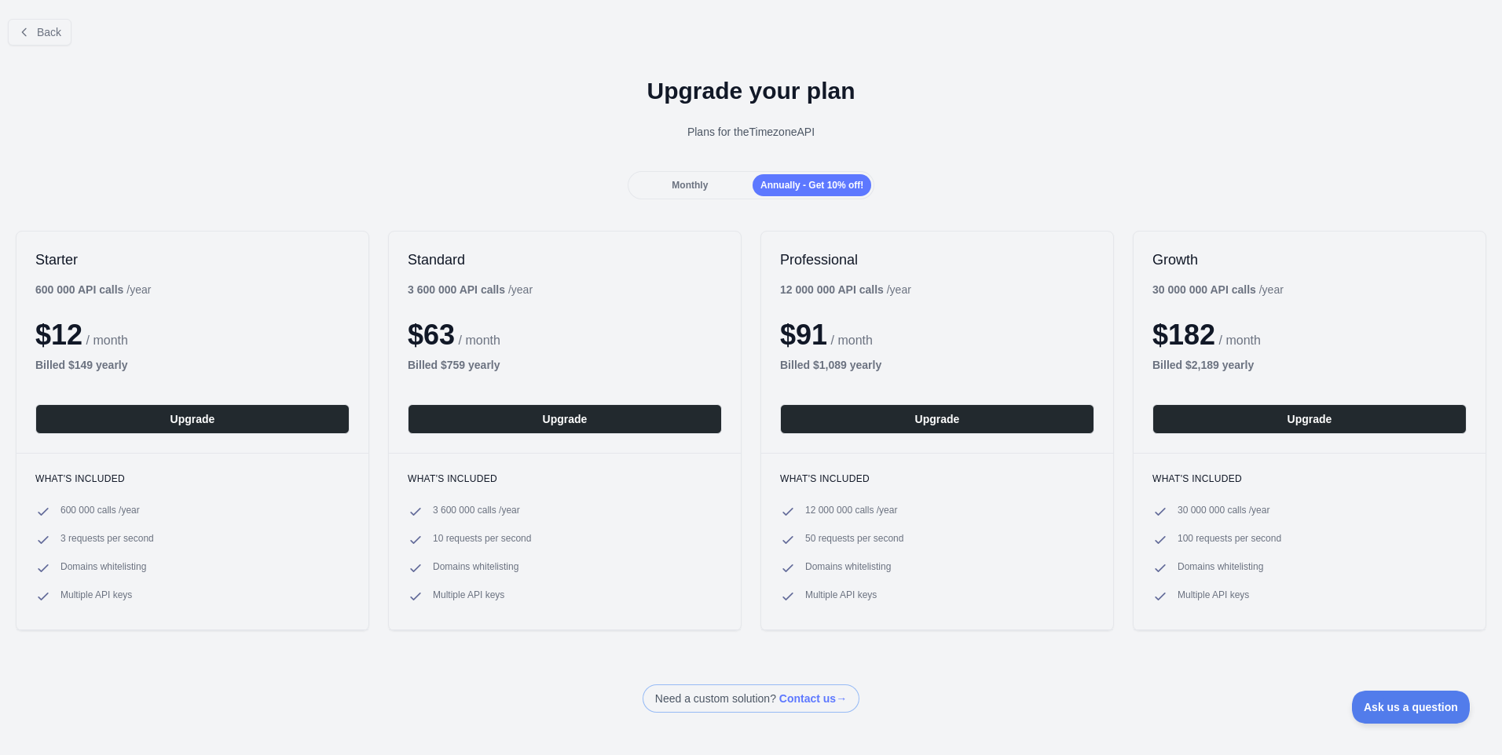
click at [720, 183] on div "Monthly" at bounding box center [690, 185] width 119 height 22
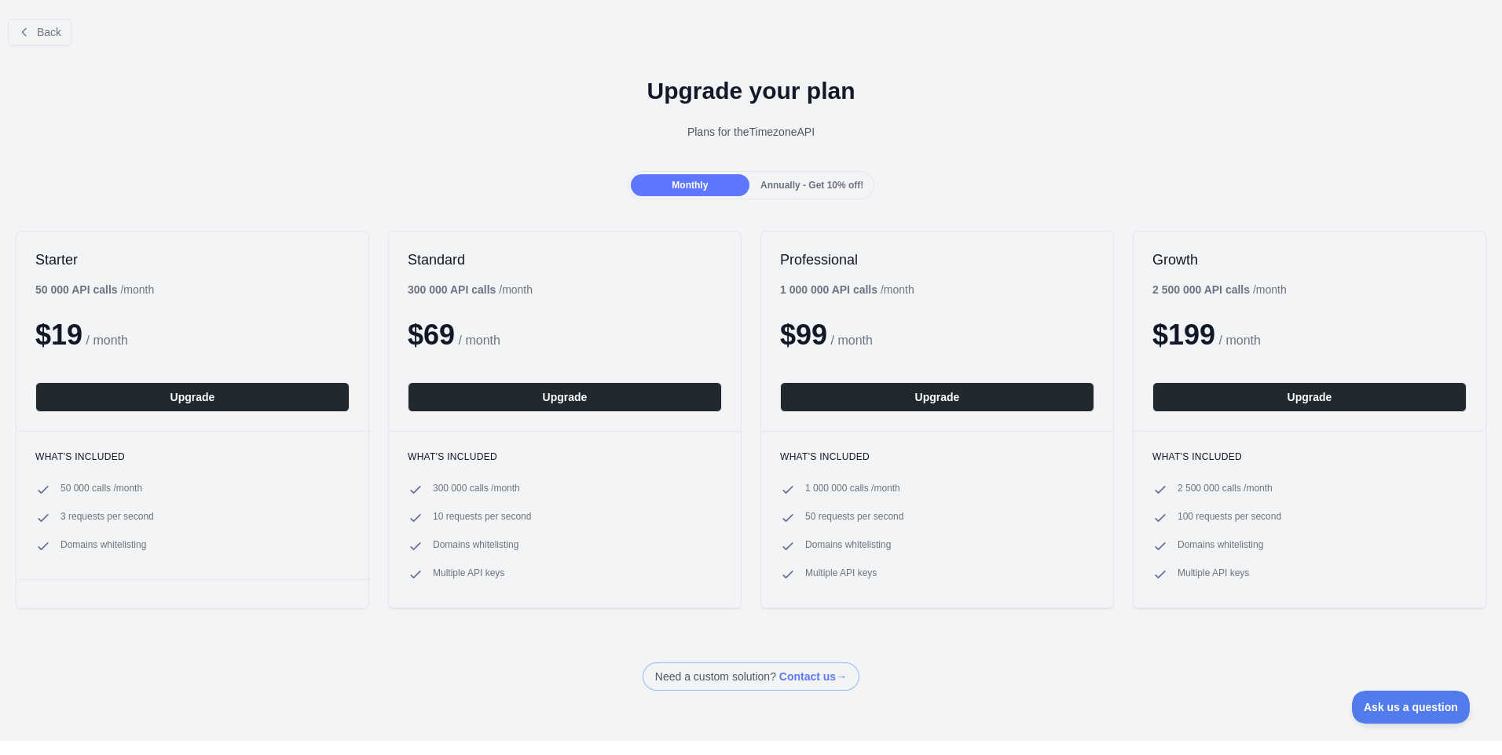
click at [761, 187] on span "Annually - Get 10% off!" at bounding box center [811, 185] width 103 height 11
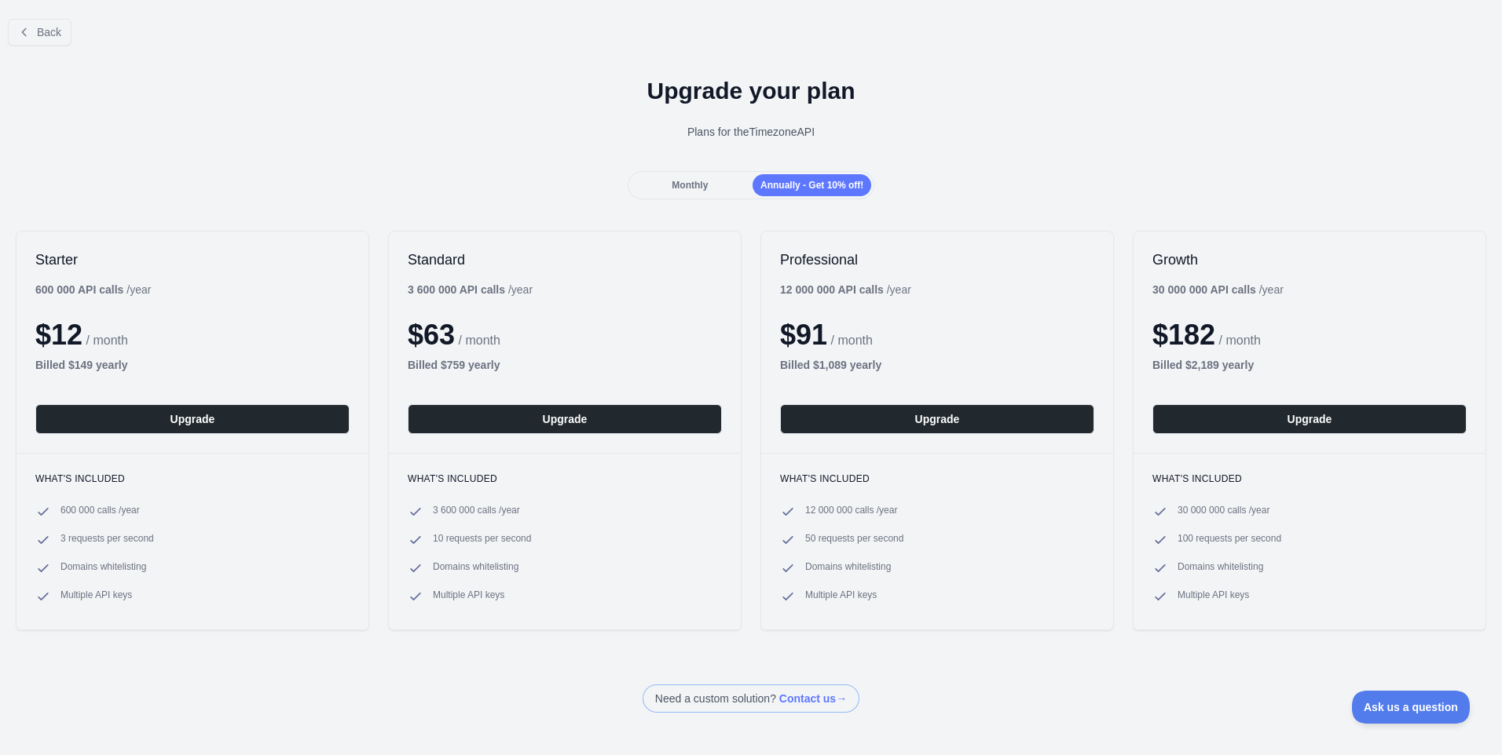
click at [724, 190] on div "Monthly" at bounding box center [690, 185] width 119 height 22
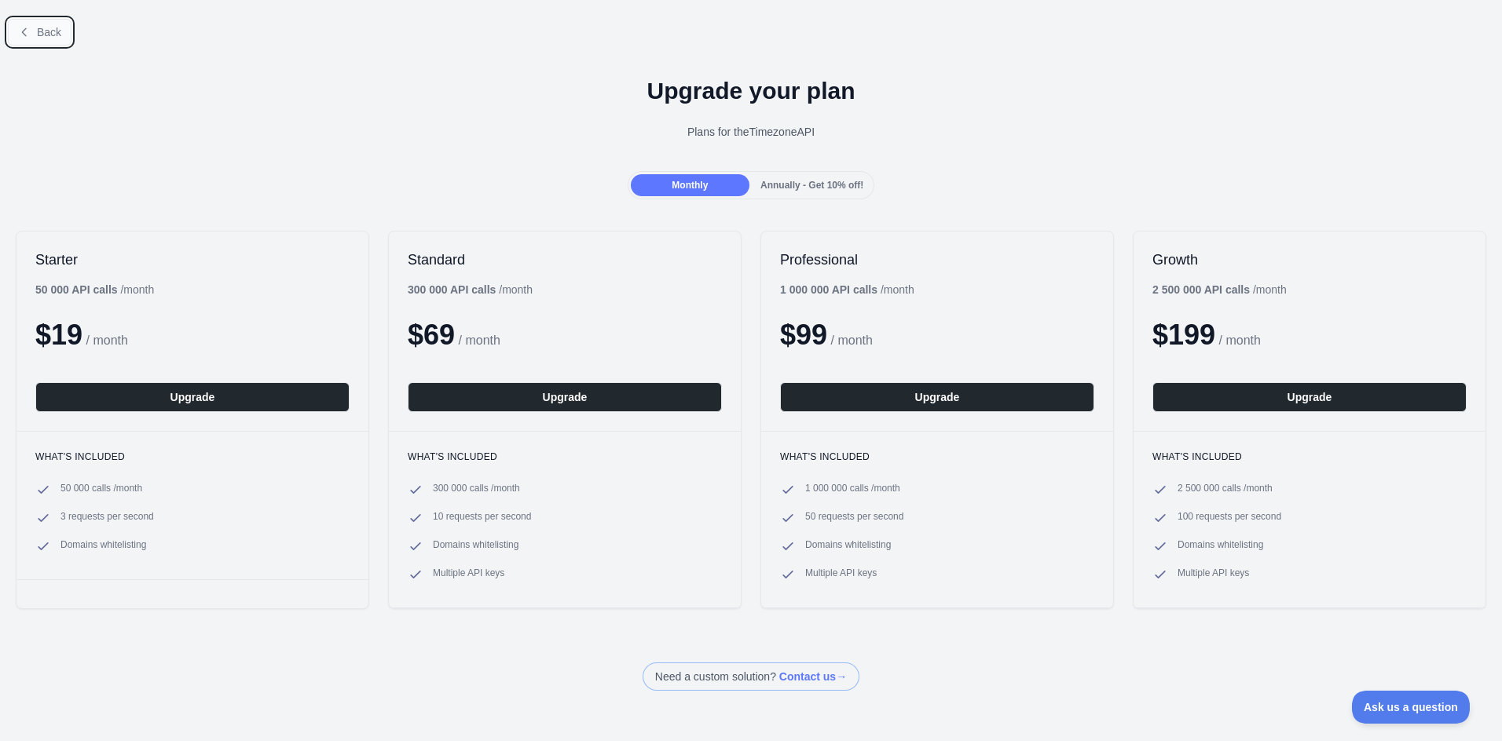
click at [28, 39] on button "Back" at bounding box center [40, 32] width 64 height 27
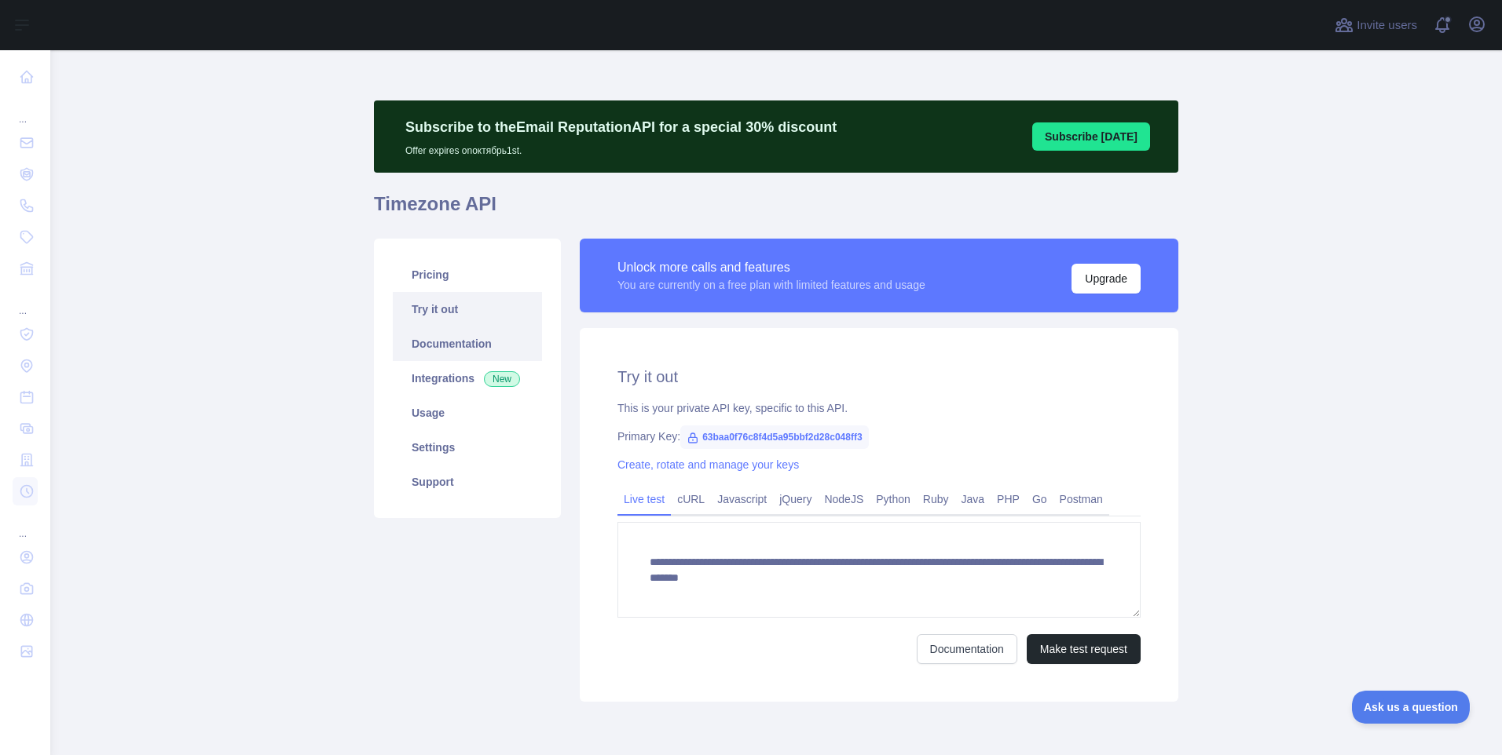
click at [431, 343] on link "Documentation" at bounding box center [467, 344] width 149 height 35
click at [439, 423] on link "Usage" at bounding box center [467, 413] width 149 height 35
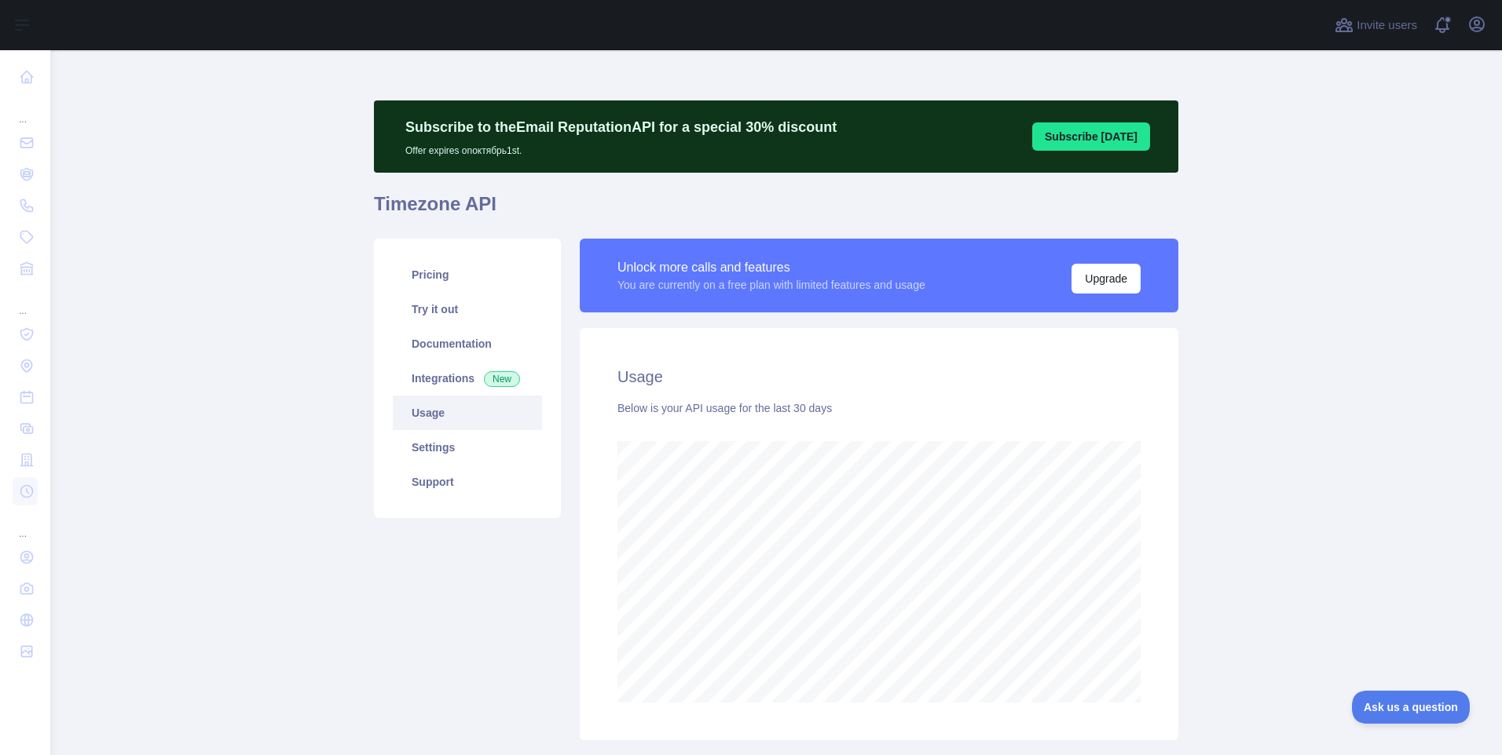
scroll to position [705, 1440]
click at [452, 411] on link "Usage" at bounding box center [467, 413] width 149 height 35
click at [1204, 629] on main "Subscribe to the Email Reputation API for a special 30 % discount Offer expires…" at bounding box center [775, 402] width 1451 height 705
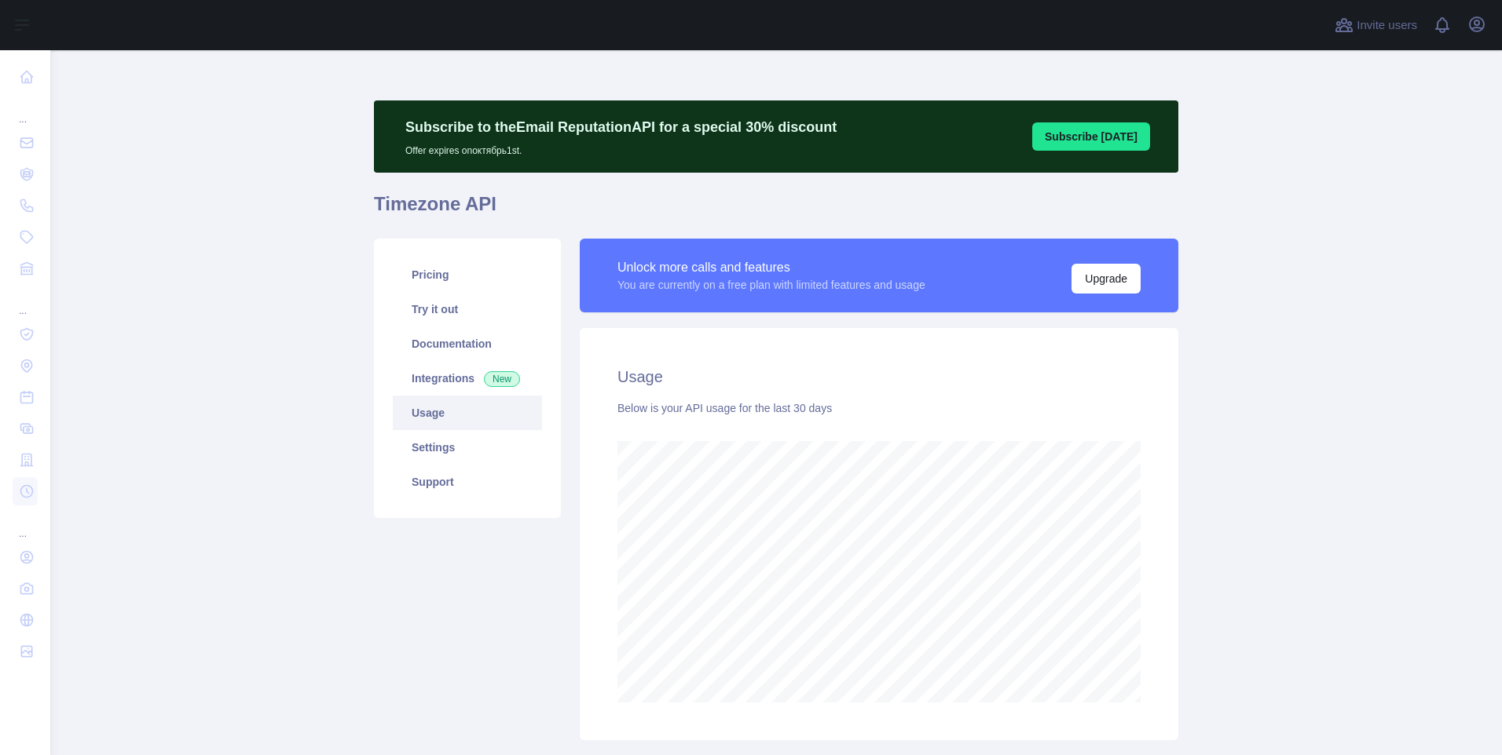
scroll to position [705, 1440]
click at [421, 420] on link "Usage" at bounding box center [467, 413] width 149 height 35
click at [434, 412] on link "Usage" at bounding box center [467, 413] width 149 height 35
